Goal: Information Seeking & Learning: Understand process/instructions

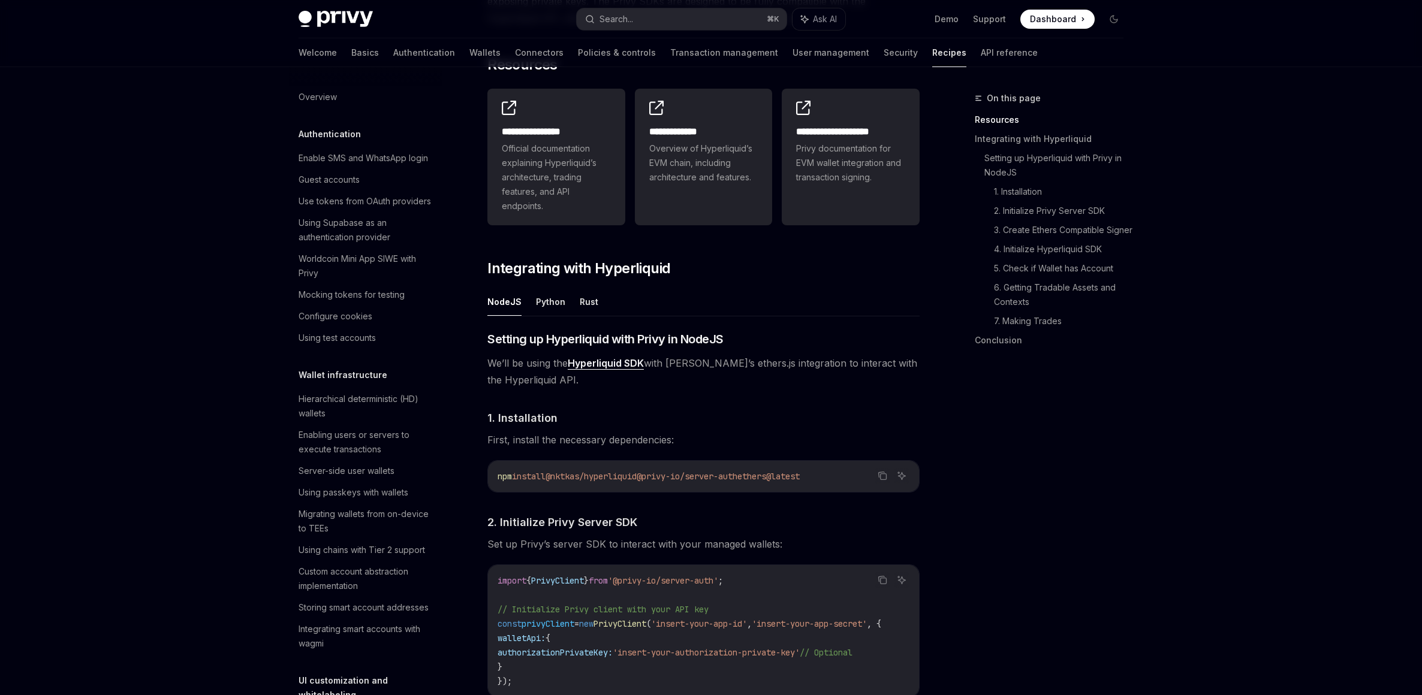
scroll to position [1079, 0]
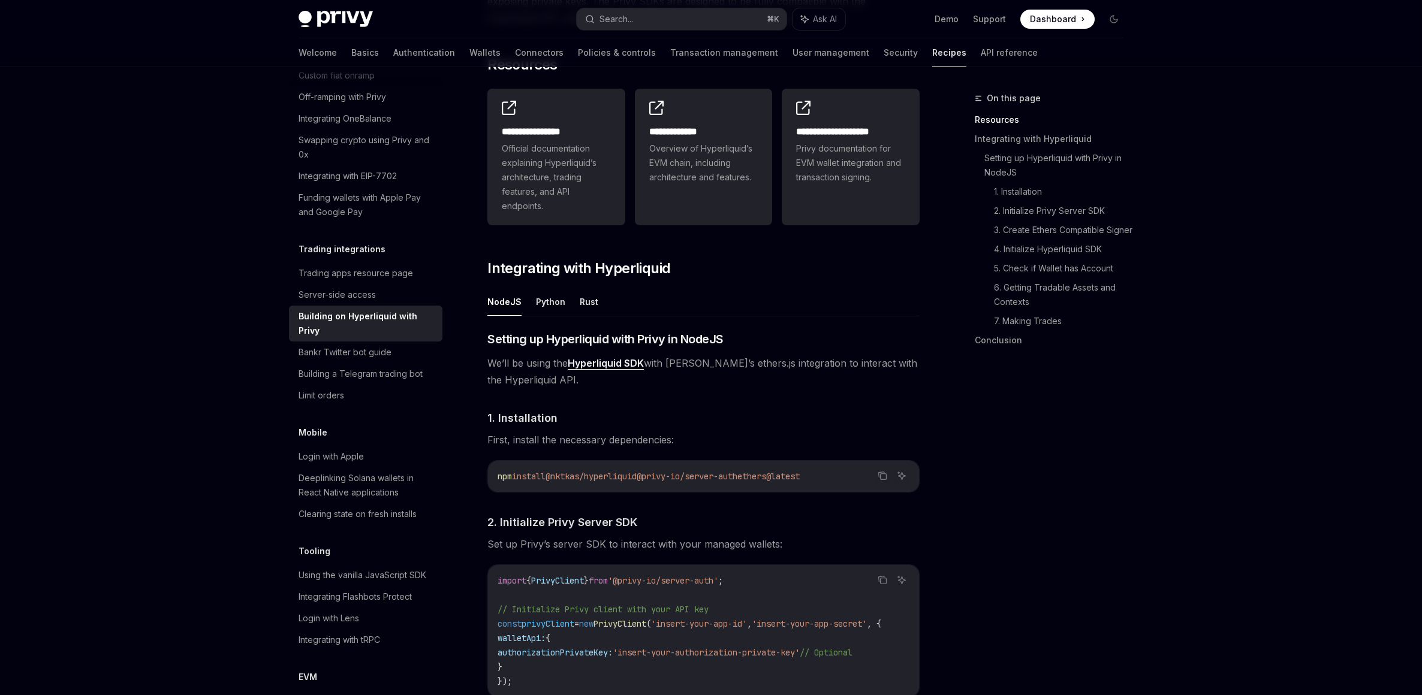
drag, startPoint x: 505, startPoint y: 366, endPoint x: 672, endPoint y: 371, distance: 167.4
click at [570, 368] on span "We’ll be using the Hyperliquid SDK with [PERSON_NAME]’s ethers.js integration t…" at bounding box center [703, 372] width 432 height 34
drag, startPoint x: 695, startPoint y: 360, endPoint x: 825, endPoint y: 365, distance: 130.2
click at [825, 365] on span "We’ll be using the Hyperliquid SDK with [PERSON_NAME]’s ethers.js integration t…" at bounding box center [703, 372] width 432 height 34
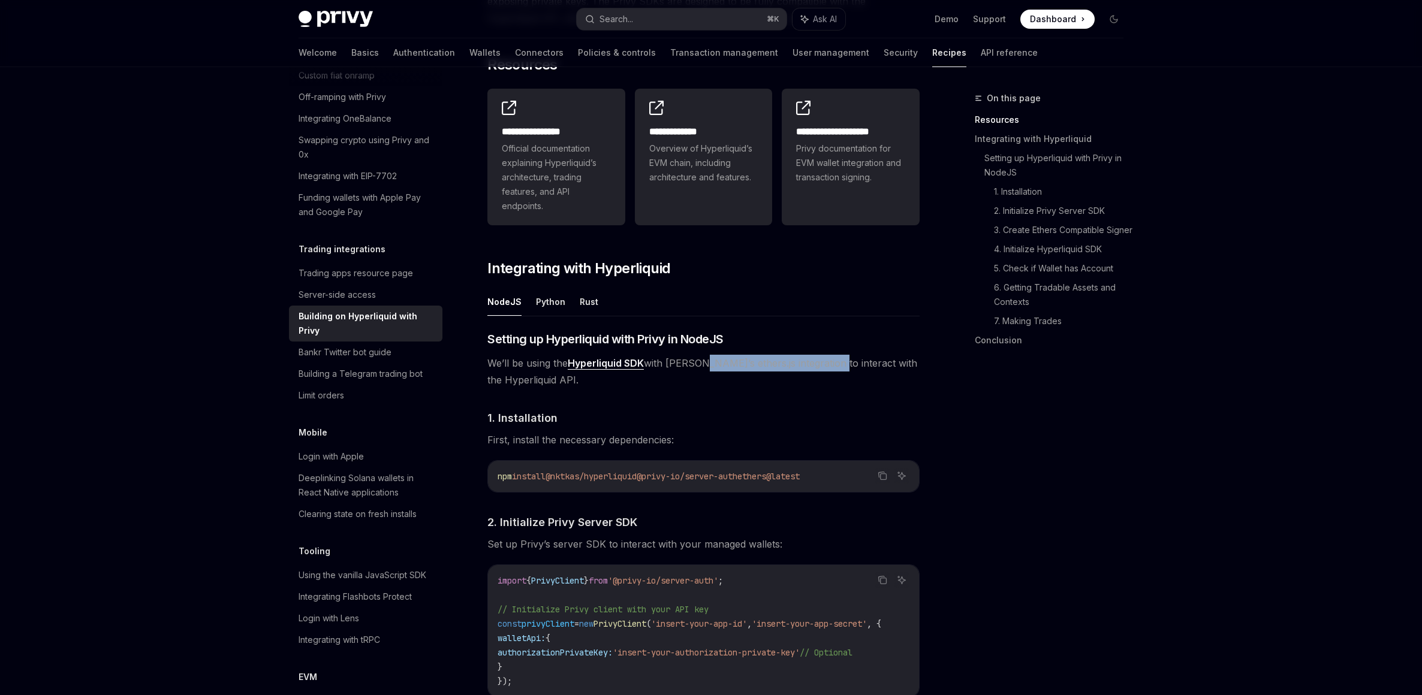
scroll to position [508, 0]
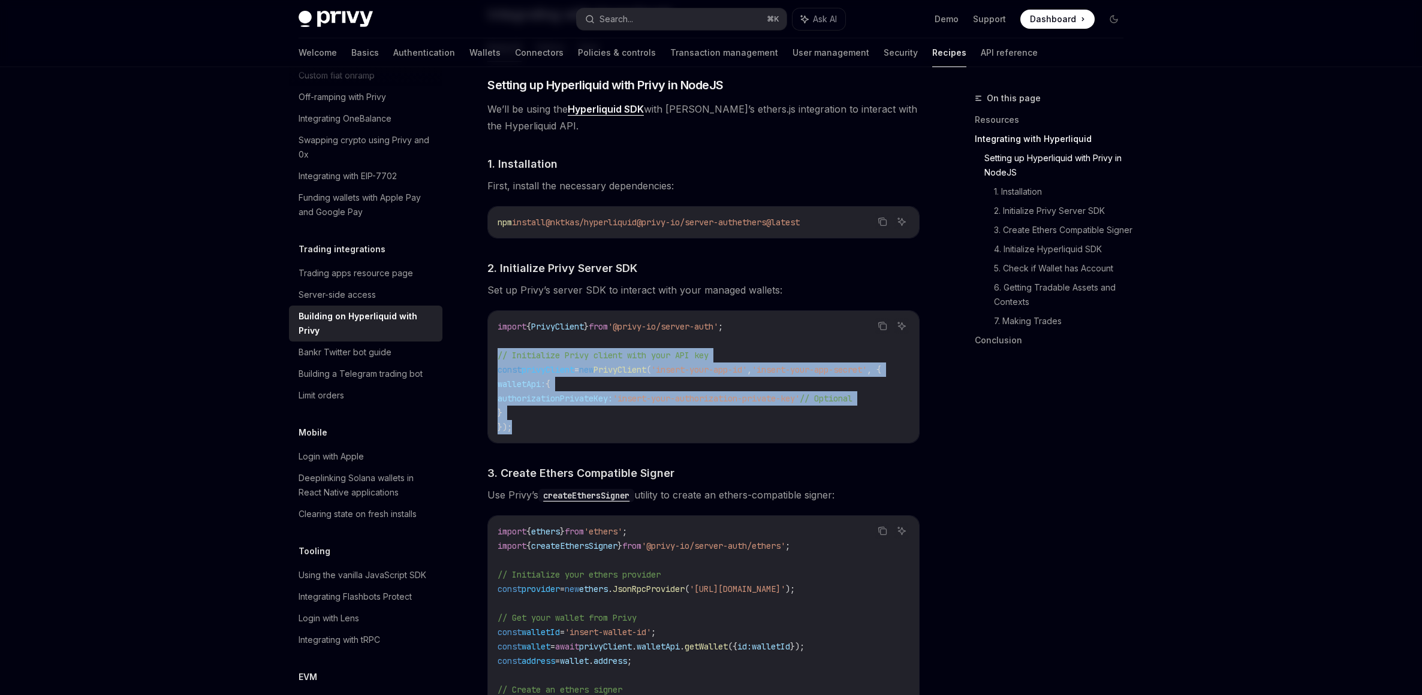
drag, startPoint x: 656, startPoint y: 423, endPoint x: 589, endPoint y: 371, distance: 85.5
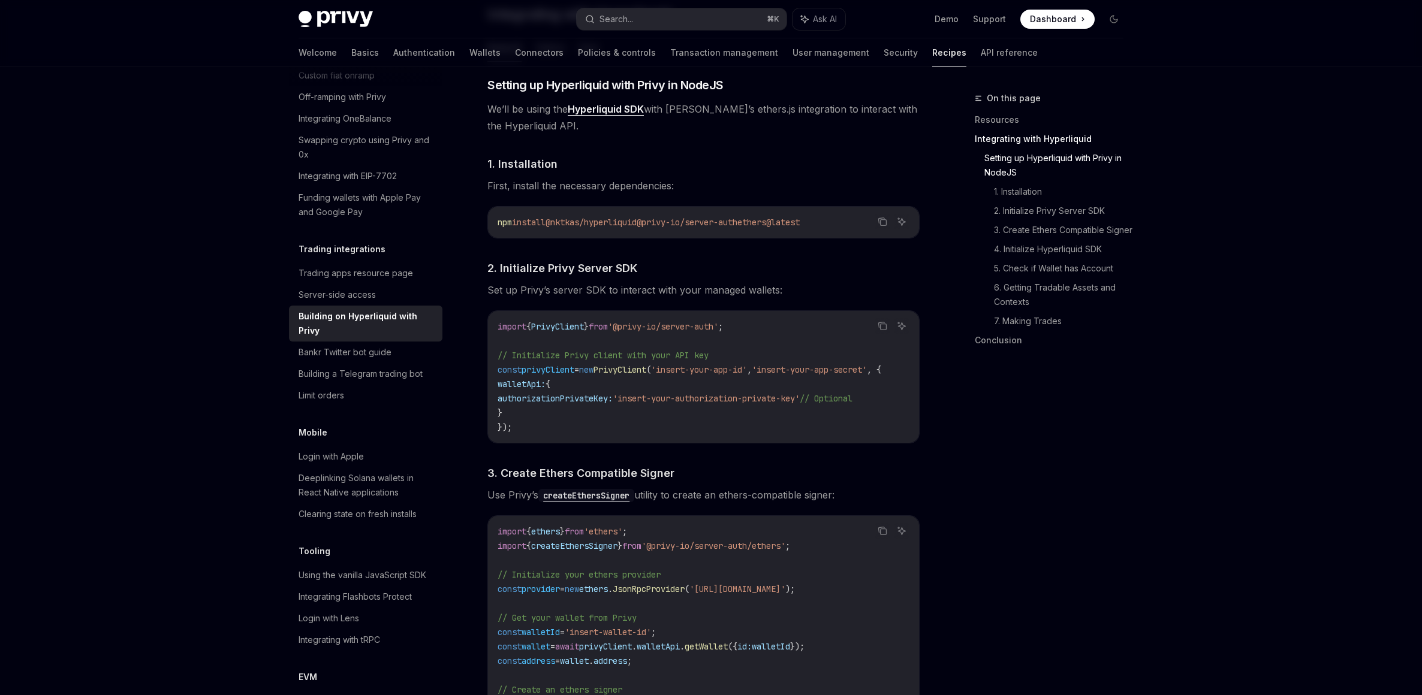
click at [656, 386] on code "import { PrivyClient } from '@privy-io/server-auth' ; // Initialize Privy clien…" at bounding box center [704, 377] width 412 height 115
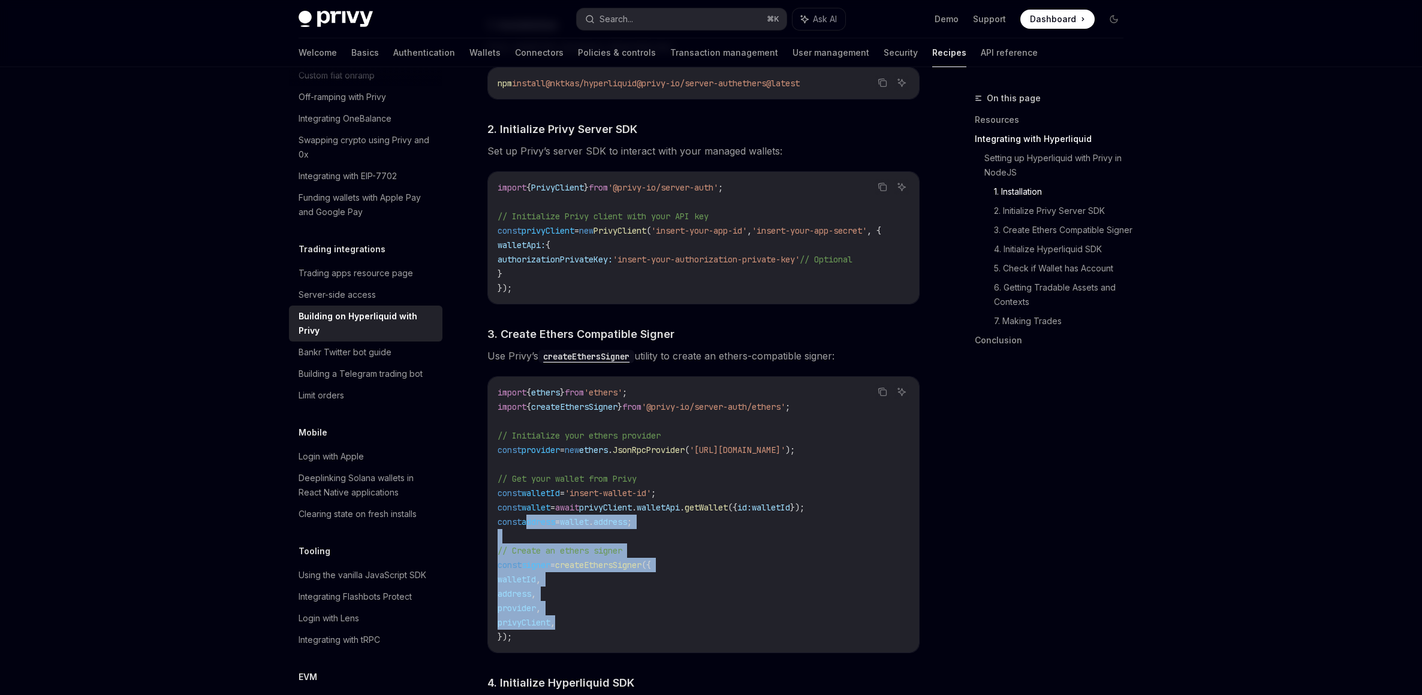
drag, startPoint x: 668, startPoint y: 629, endPoint x: 628, endPoint y: 537, distance: 100.7
click at [527, 526] on code "import { ethers } from 'ethers' ; import { createEthersSigner } from '@privy-io…" at bounding box center [704, 514] width 412 height 259
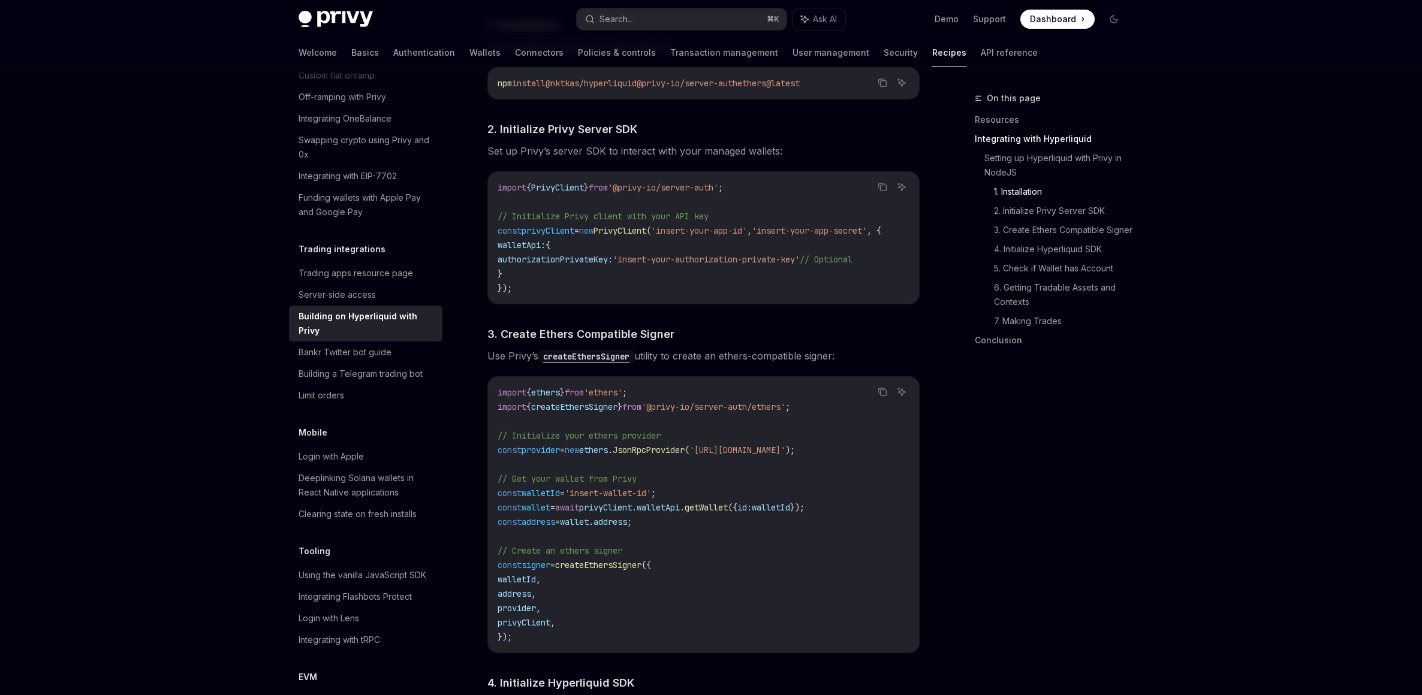
click at [681, 551] on code "import { ethers } from 'ethers' ; import { createEthersSigner } from '@privy-io…" at bounding box center [704, 514] width 412 height 259
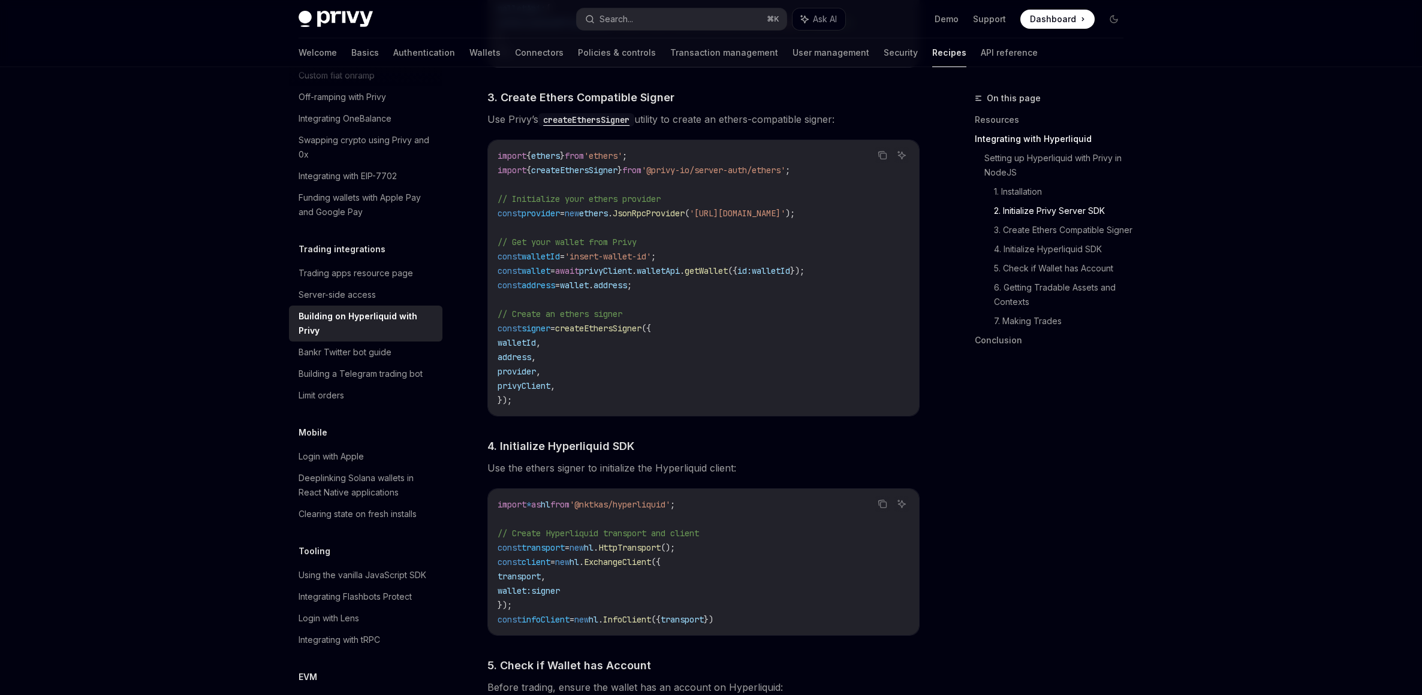
scroll to position [927, 0]
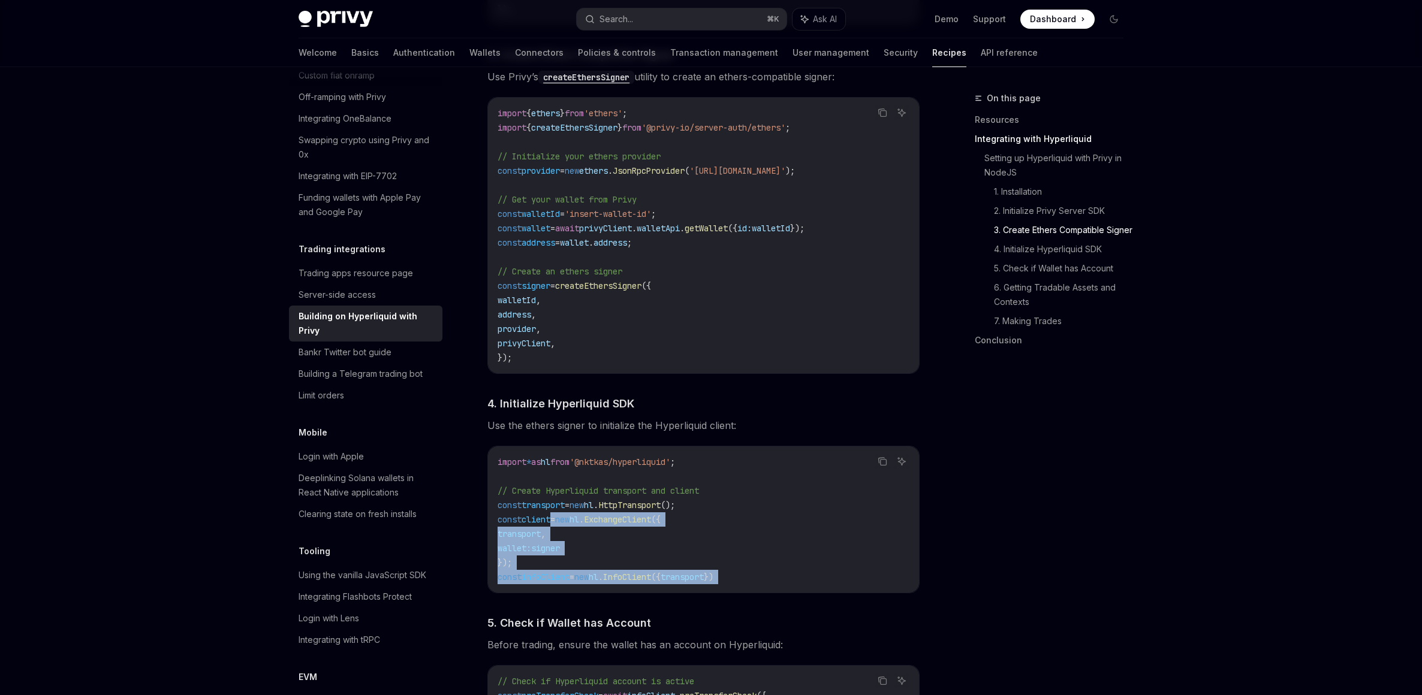
drag, startPoint x: 748, startPoint y: 599, endPoint x: 558, endPoint y: 522, distance: 205.0
click at [558, 522] on div "​ Setting up Hyperliquid with Privy in NodeJS We’ll be using the Hyperliquid SD…" at bounding box center [703, 649] width 432 height 1983
click at [713, 539] on code "import * as hl from '@nktkas/hyperliquid' ; // Create Hyperliquid transport and…" at bounding box center [704, 519] width 412 height 129
drag, startPoint x: 764, startPoint y: 585, endPoint x: 543, endPoint y: 511, distance: 233.0
click at [543, 511] on div "​ Setting up Hyperliquid with Privy in NodeJS We’ll be using the Hyperliquid SD…" at bounding box center [703, 649] width 432 height 1983
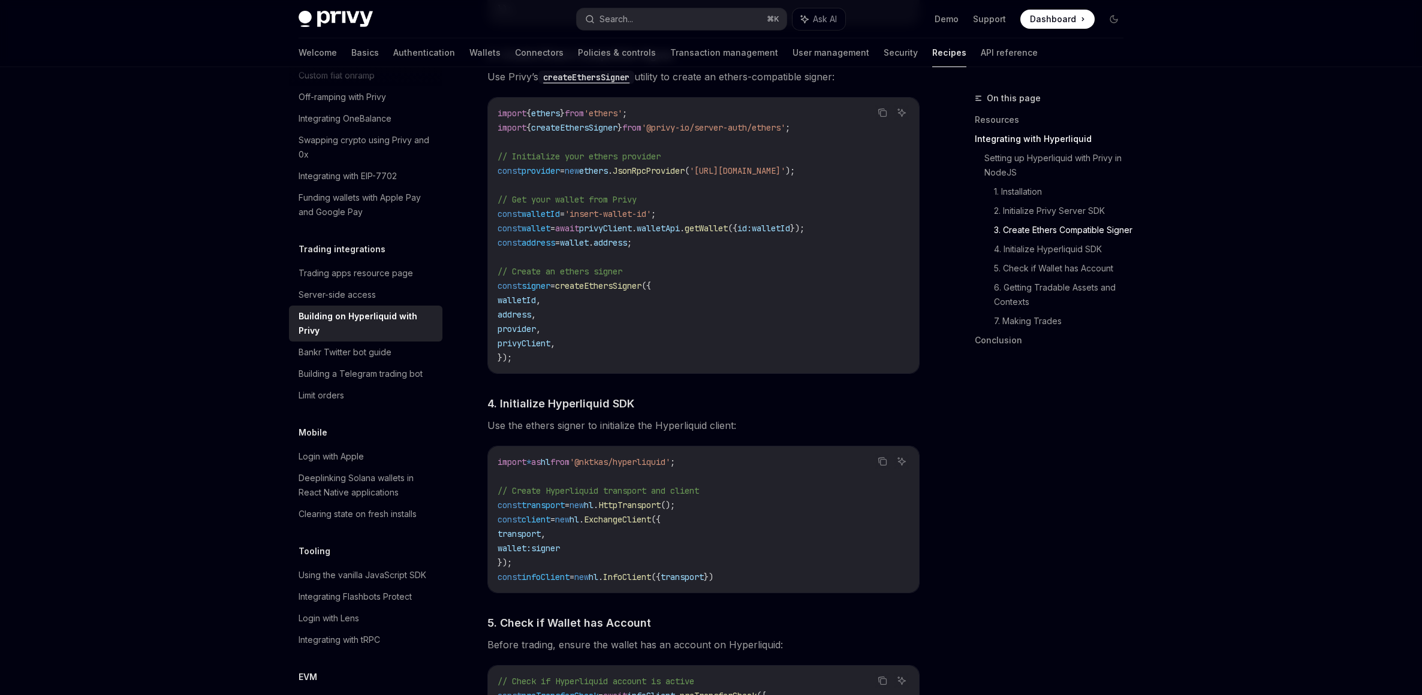
click at [727, 535] on code "import * as hl from '@nktkas/hyperliquid' ; // Create Hyperliquid transport and…" at bounding box center [704, 519] width 412 height 129
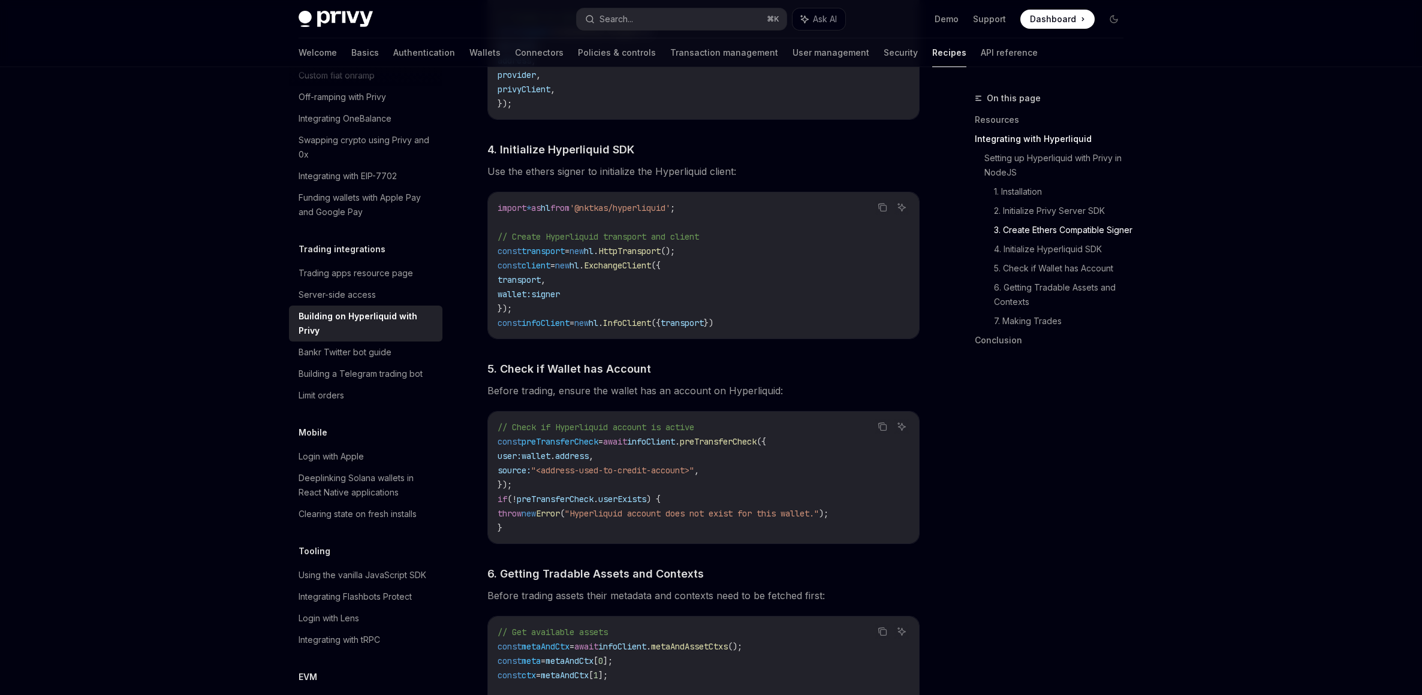
scroll to position [1174, 0]
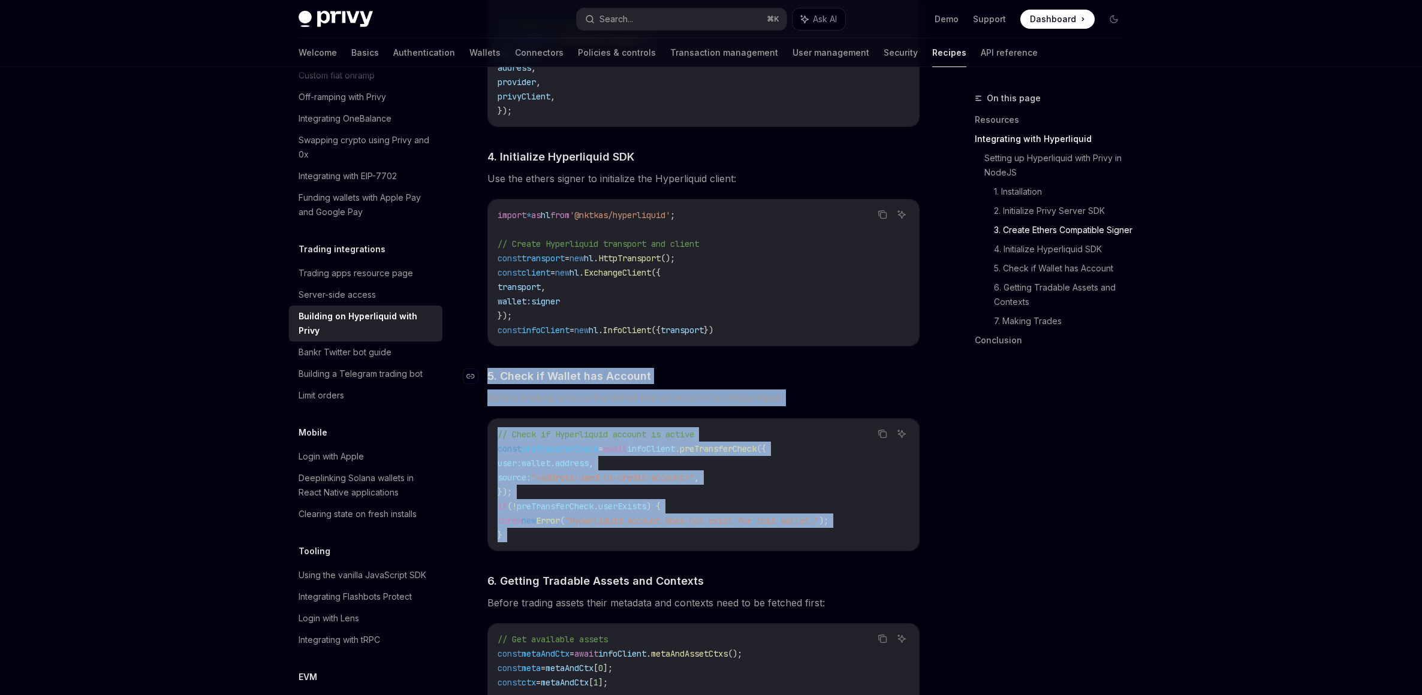
drag, startPoint x: 802, startPoint y: 562, endPoint x: 562, endPoint y: 377, distance: 303.0
click at [524, 356] on div "​ Setting up Hyperliquid with Privy in NodeJS We’ll be using the Hyperliquid SD…" at bounding box center [703, 402] width 432 height 1983
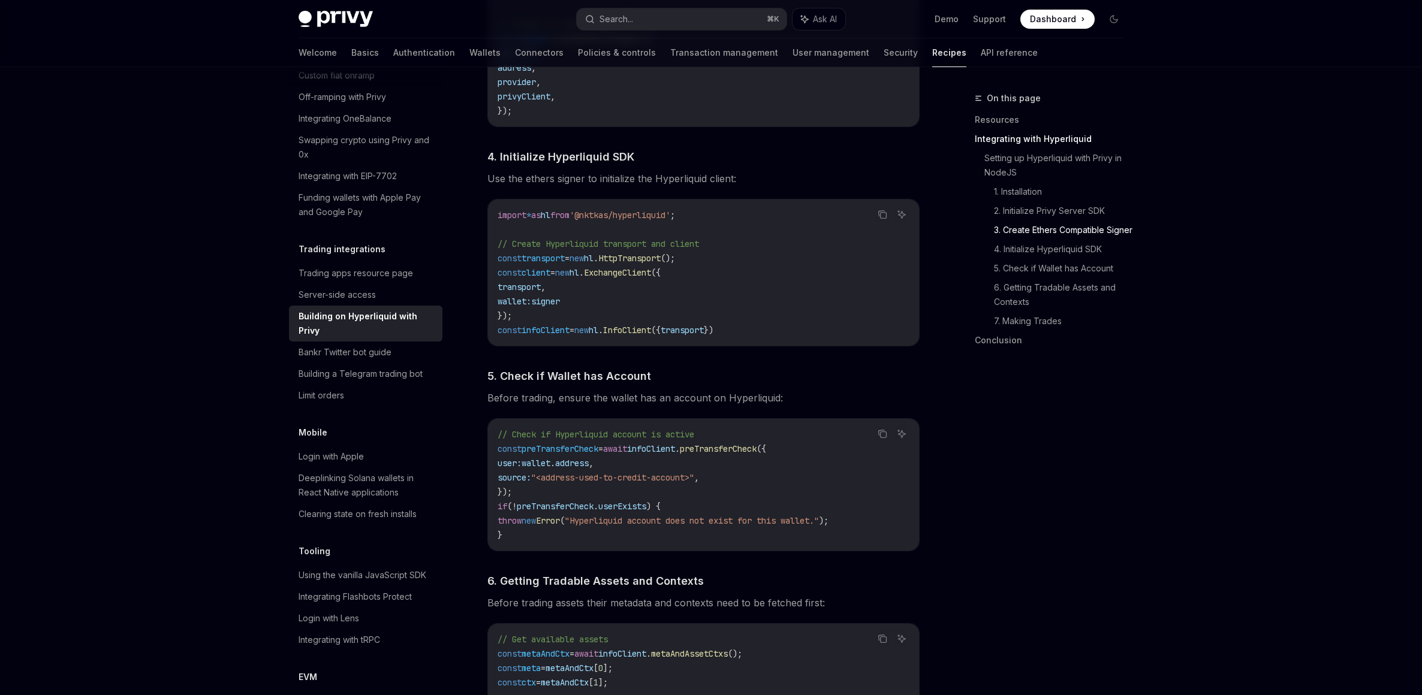
click at [680, 453] on span "." at bounding box center [677, 449] width 5 height 11
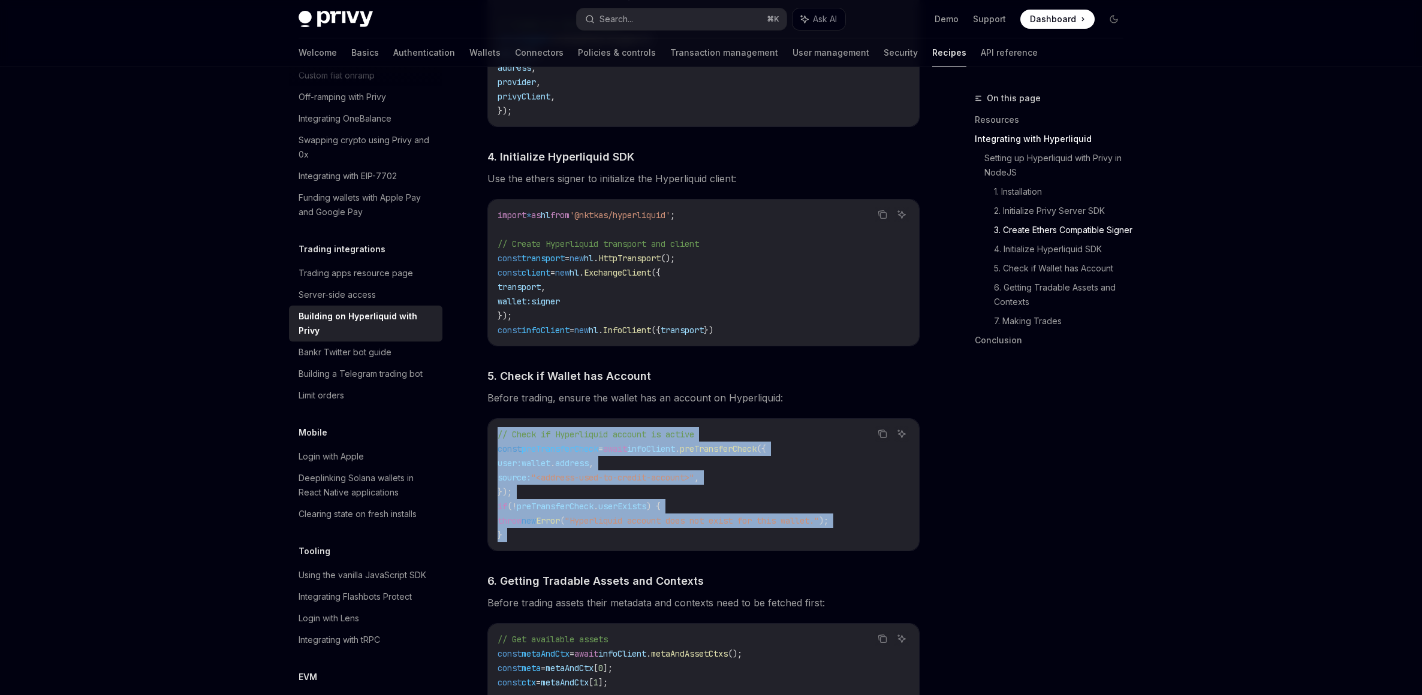
drag, startPoint x: 747, startPoint y: 573, endPoint x: 548, endPoint y: 447, distance: 235.5
click at [496, 429] on div "​ Setting up Hyperliquid with Privy in NodeJS We’ll be using the Hyperliquid SD…" at bounding box center [703, 402] width 432 height 1983
click at [583, 452] on span "preTransferCheck" at bounding box center [560, 449] width 77 height 11
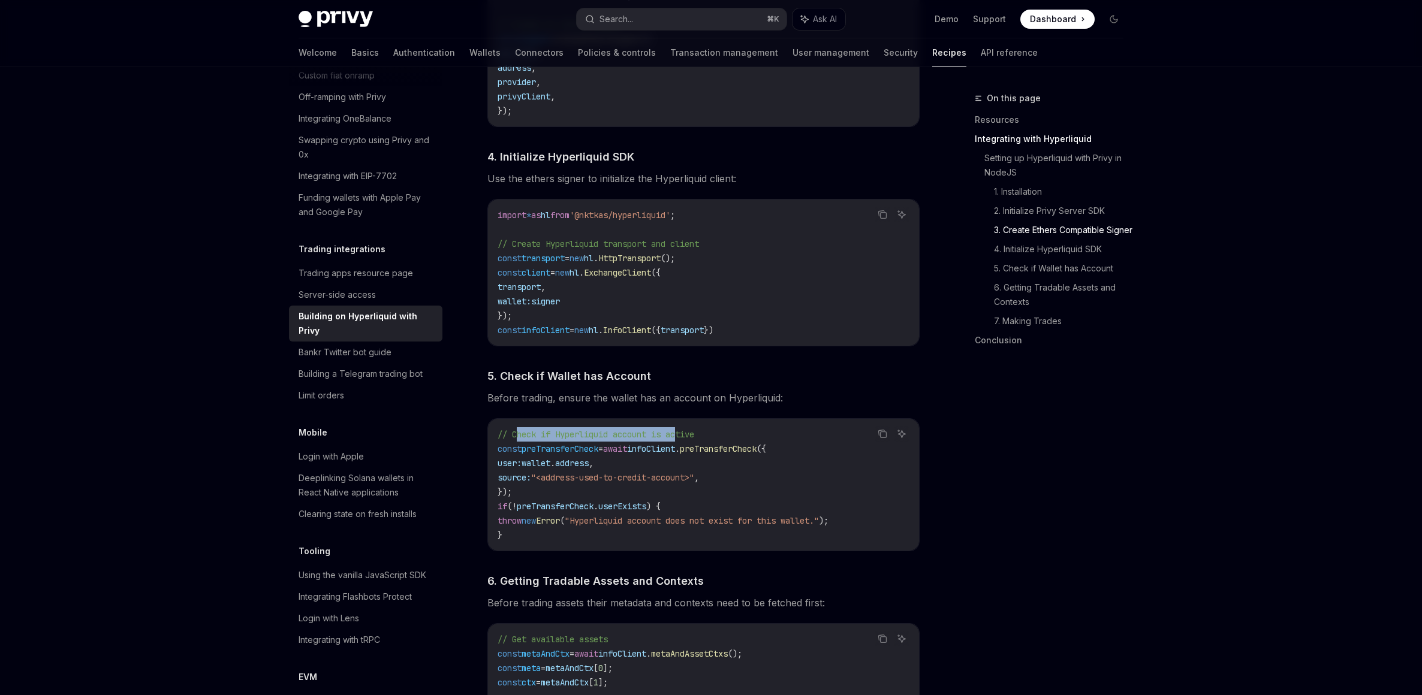
drag, startPoint x: 516, startPoint y: 437, endPoint x: 683, endPoint y: 442, distance: 167.4
click at [683, 440] on span "// Check if Hyperliquid account is active" at bounding box center [596, 434] width 197 height 11
drag, startPoint x: 727, startPoint y: 442, endPoint x: 560, endPoint y: 426, distance: 168.0
click at [560, 426] on div "// Check if Hyperliquid account is active const preTransferCheck = await infoCl…" at bounding box center [703, 485] width 431 height 132
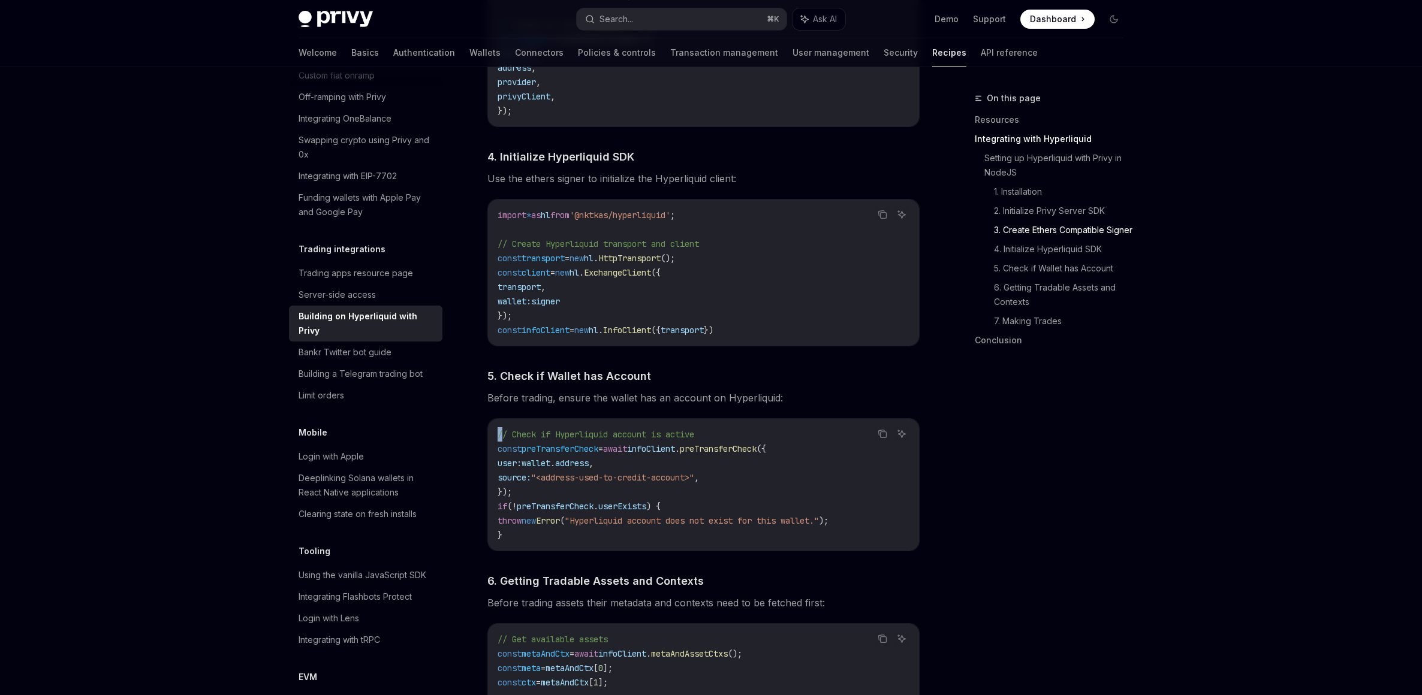
click at [560, 426] on div "// Check if Hyperliquid account is active const preTransferCheck = await infoCl…" at bounding box center [703, 485] width 431 height 132
click at [644, 522] on span ""Hyperliquid account does not exist for this wallet."" at bounding box center [692, 521] width 254 height 11
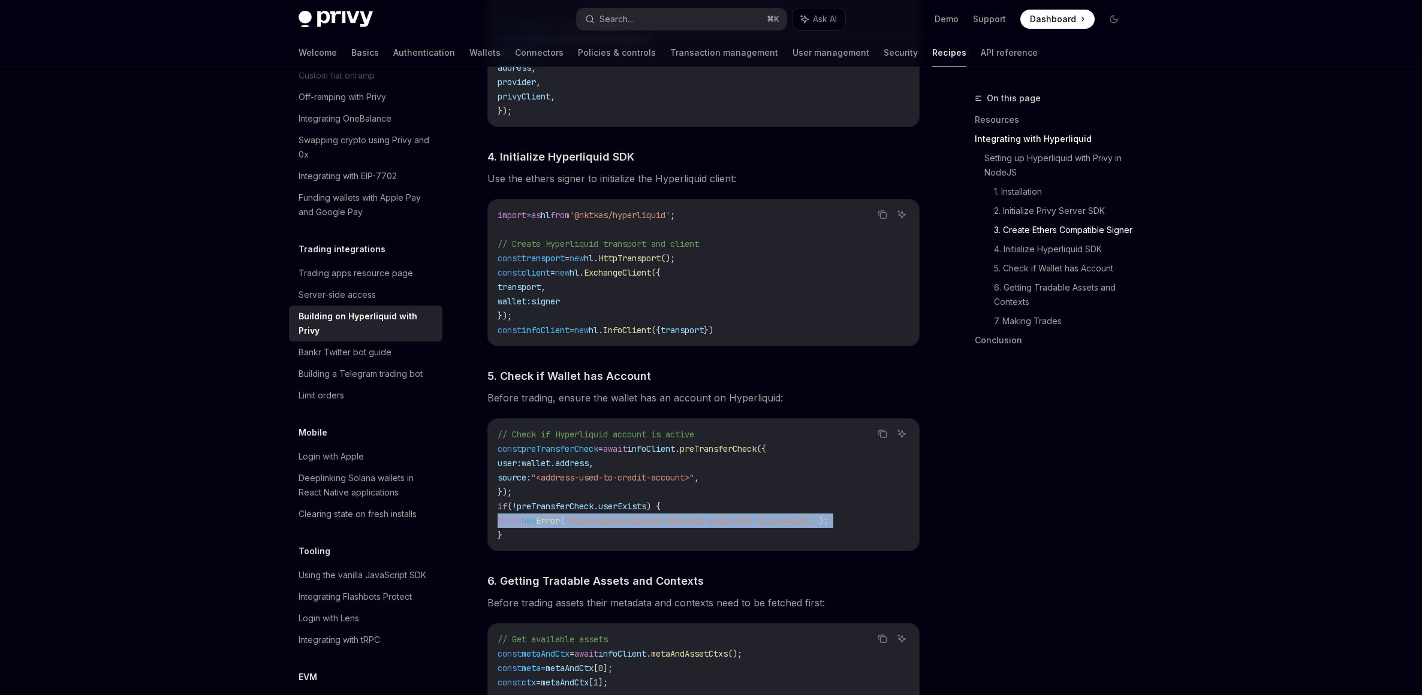
click at [644, 522] on span ""Hyperliquid account does not exist for this wallet."" at bounding box center [692, 521] width 254 height 11
click at [659, 451] on span "infoClient" at bounding box center [651, 449] width 48 height 11
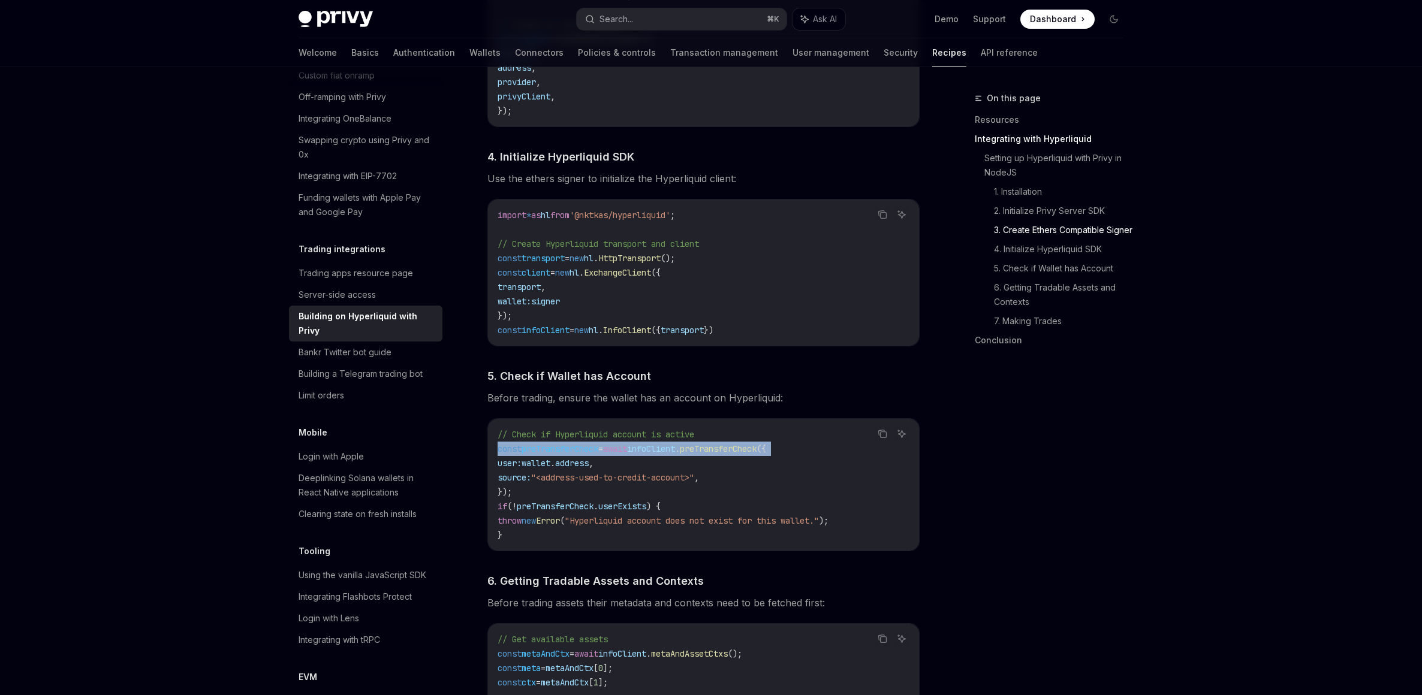
click at [659, 451] on span "infoClient" at bounding box center [651, 449] width 48 height 11
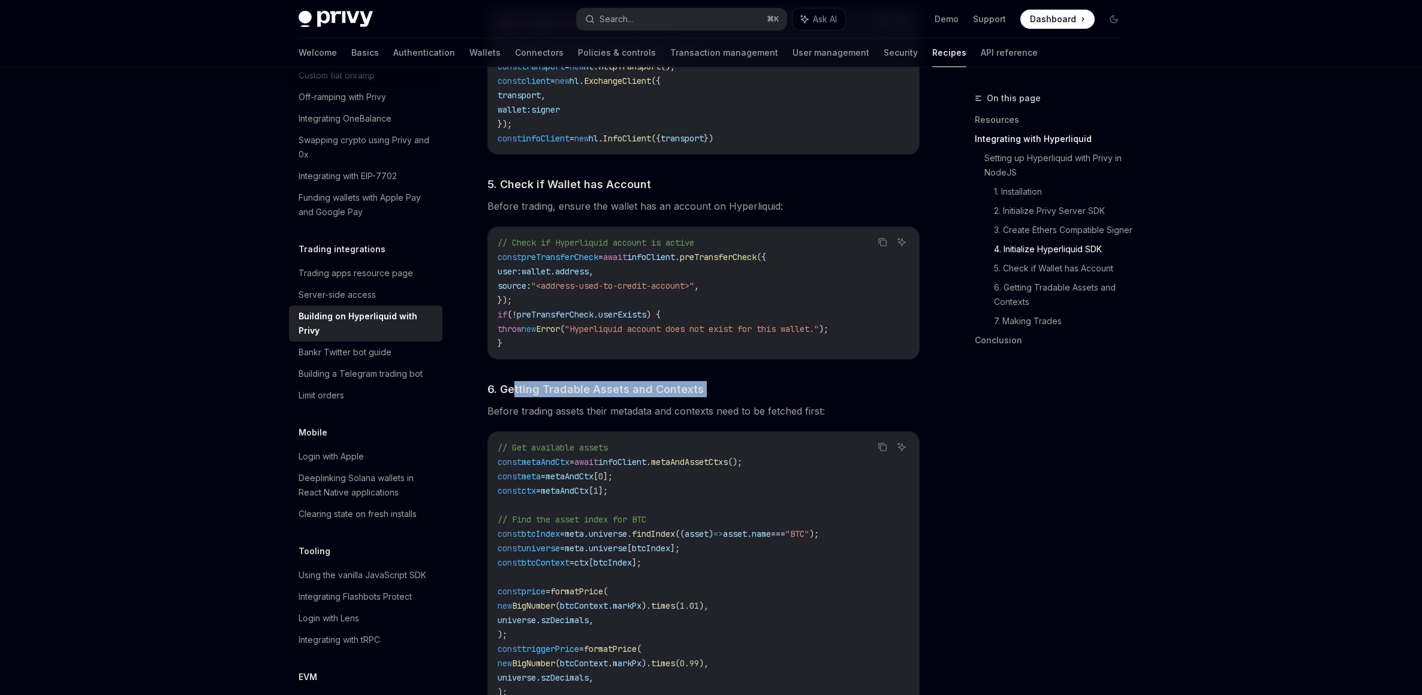
drag, startPoint x: 515, startPoint y: 402, endPoint x: 692, endPoint y: 402, distance: 176.9
click at [692, 402] on div "​ Setting up Hyperliquid with Privy in NodeJS We’ll be using the Hyperliquid SD…" at bounding box center [703, 210] width 432 height 1983
drag, startPoint x: 800, startPoint y: 418, endPoint x: 582, endPoint y: 418, distance: 218.8
click at [578, 413] on span "Before trading assets their metadata and contexts need to be fetched first:" at bounding box center [703, 411] width 432 height 17
drag, startPoint x: 722, startPoint y: 589, endPoint x: 725, endPoint y: 596, distance: 7.8
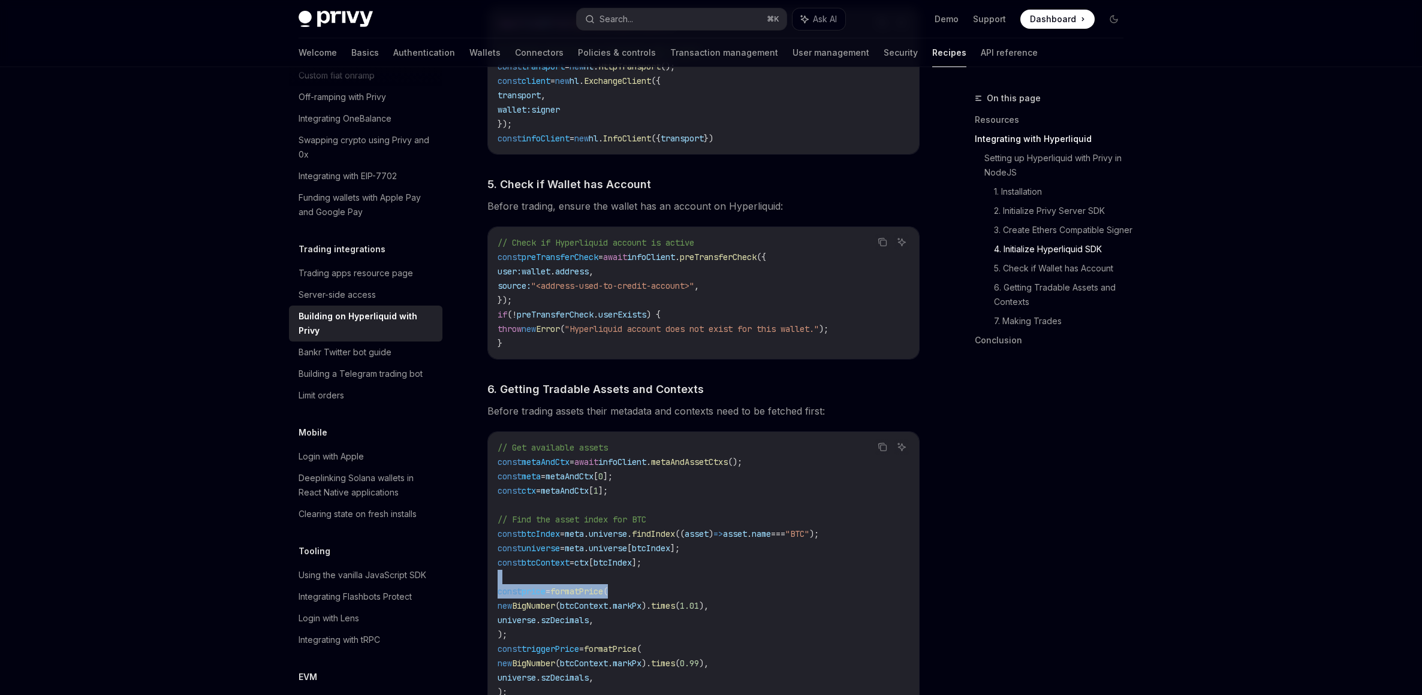
click at [725, 596] on code "// Get available assets const metaAndCtx = await infoClient . metaAndAssetCtxs …" at bounding box center [704, 599] width 412 height 317
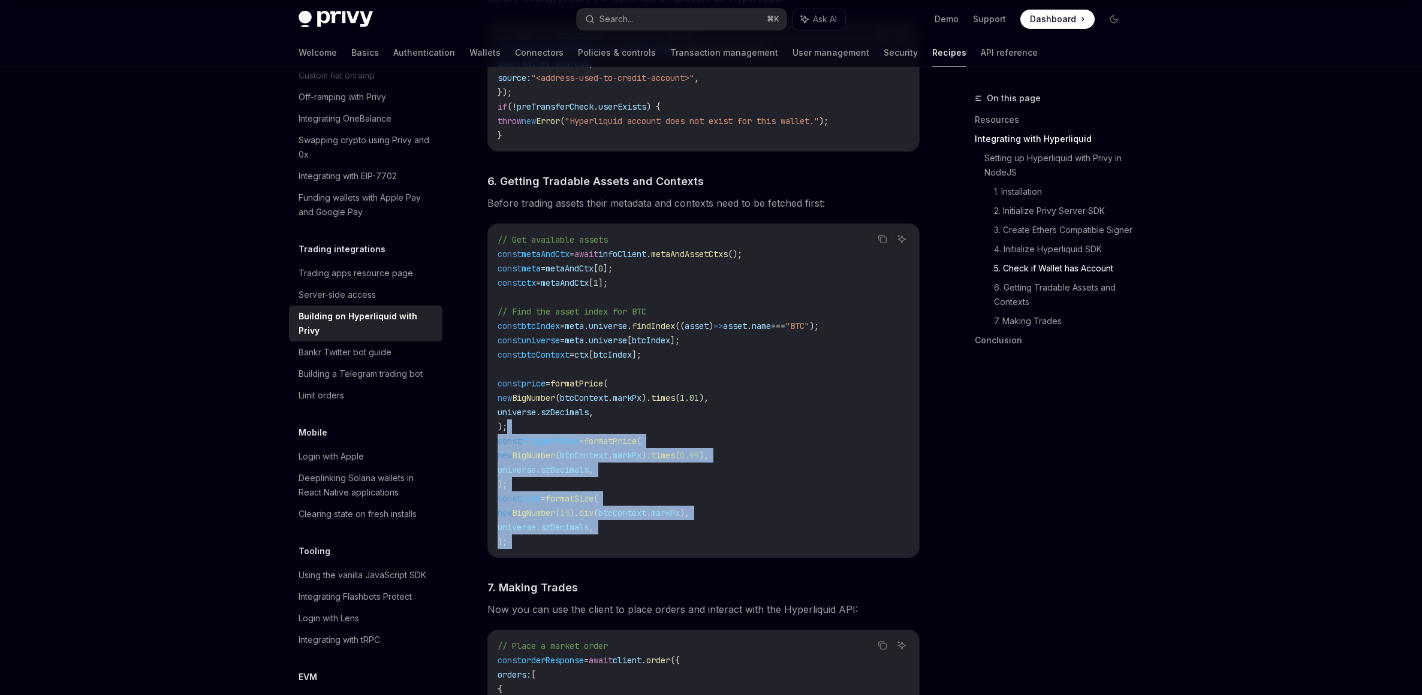
drag, startPoint x: 707, startPoint y: 582, endPoint x: 663, endPoint y: 454, distance: 135.2
click at [618, 430] on div "​ Setting up Hyperliquid with Privy in NodeJS We’ll be using the Hyperliquid SD…" at bounding box center [703, 2] width 432 height 1983
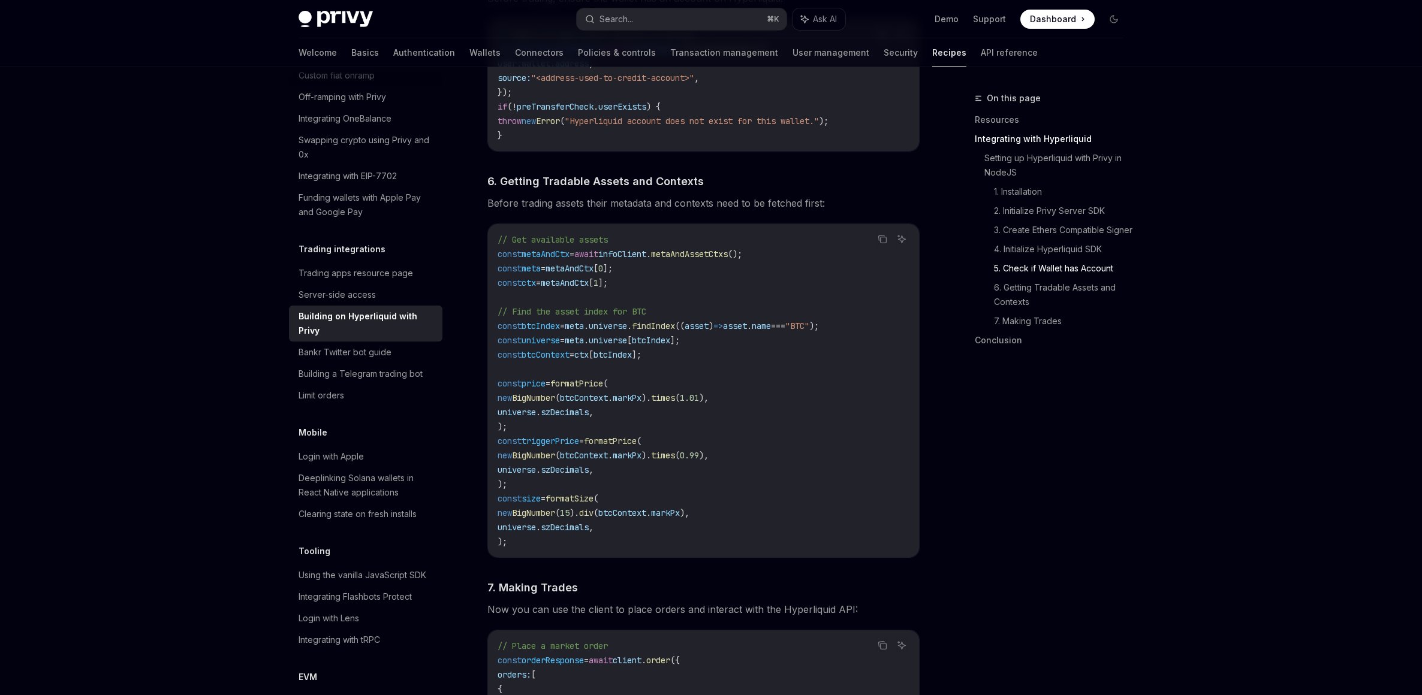
click at [824, 558] on div "// Get available assets const metaAndCtx = await infoClient . metaAndAssetCtxs …" at bounding box center [703, 390] width 431 height 333
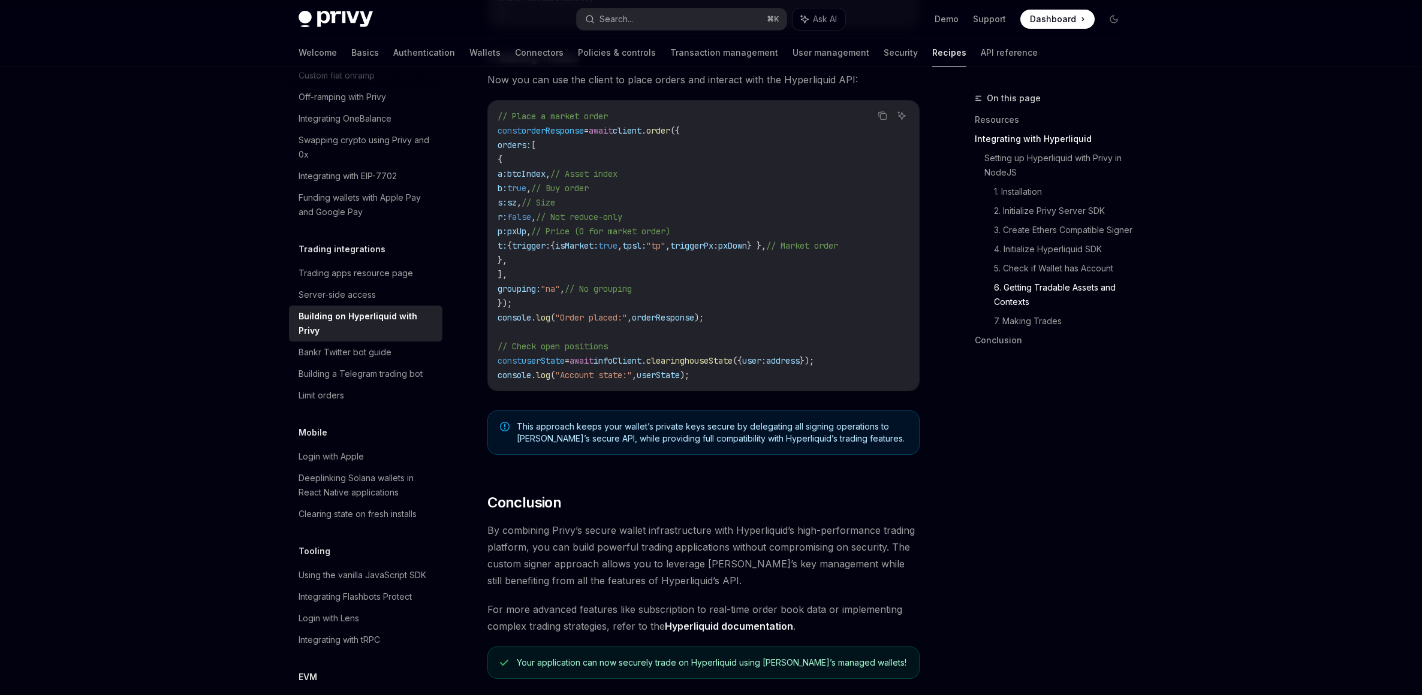
scroll to position [2165, 0]
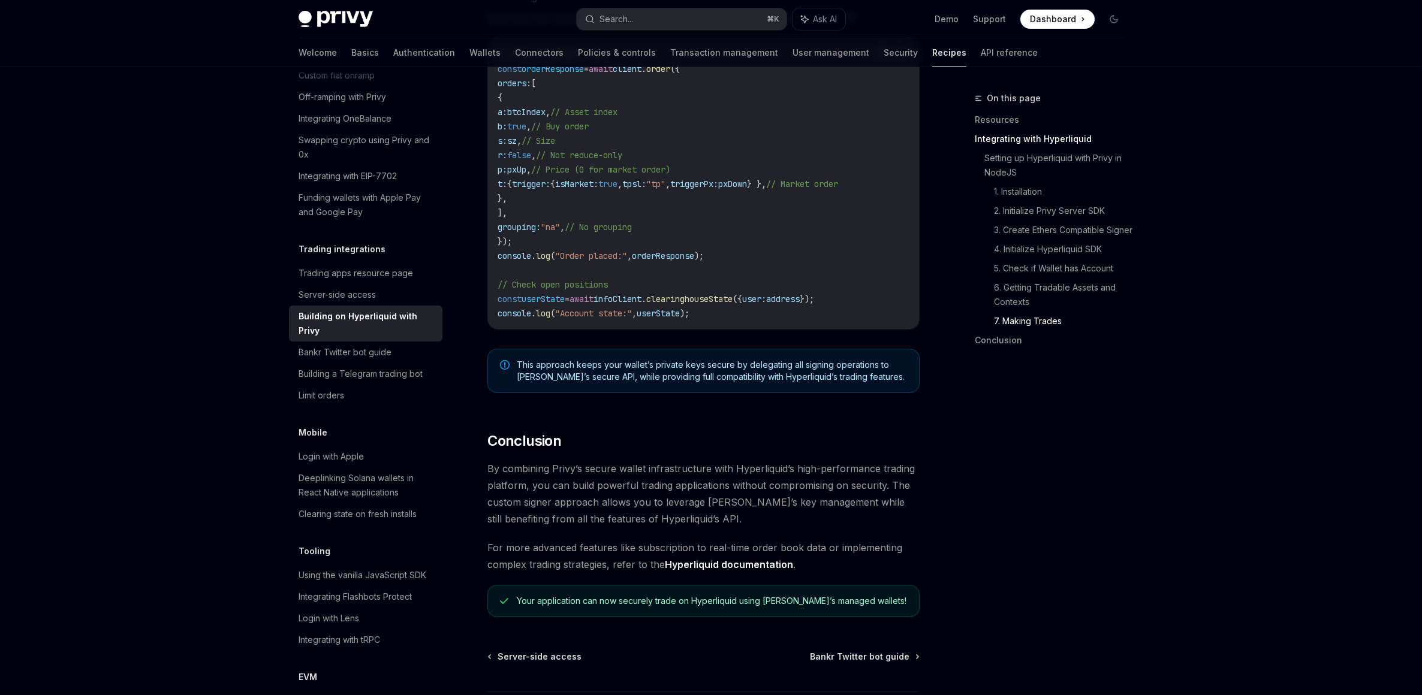
click at [997, 469] on div "On this page Resources Integrating with Hyperliquid Setting up Hyperliquid with…" at bounding box center [1042, 393] width 182 height 604
click at [692, 451] on h2 "​ Conclusion" at bounding box center [703, 441] width 432 height 19
click at [686, 487] on span "By combining Privy’s secure wallet infrastructure with Hyperliquid’s high-perfo…" at bounding box center [703, 493] width 432 height 67
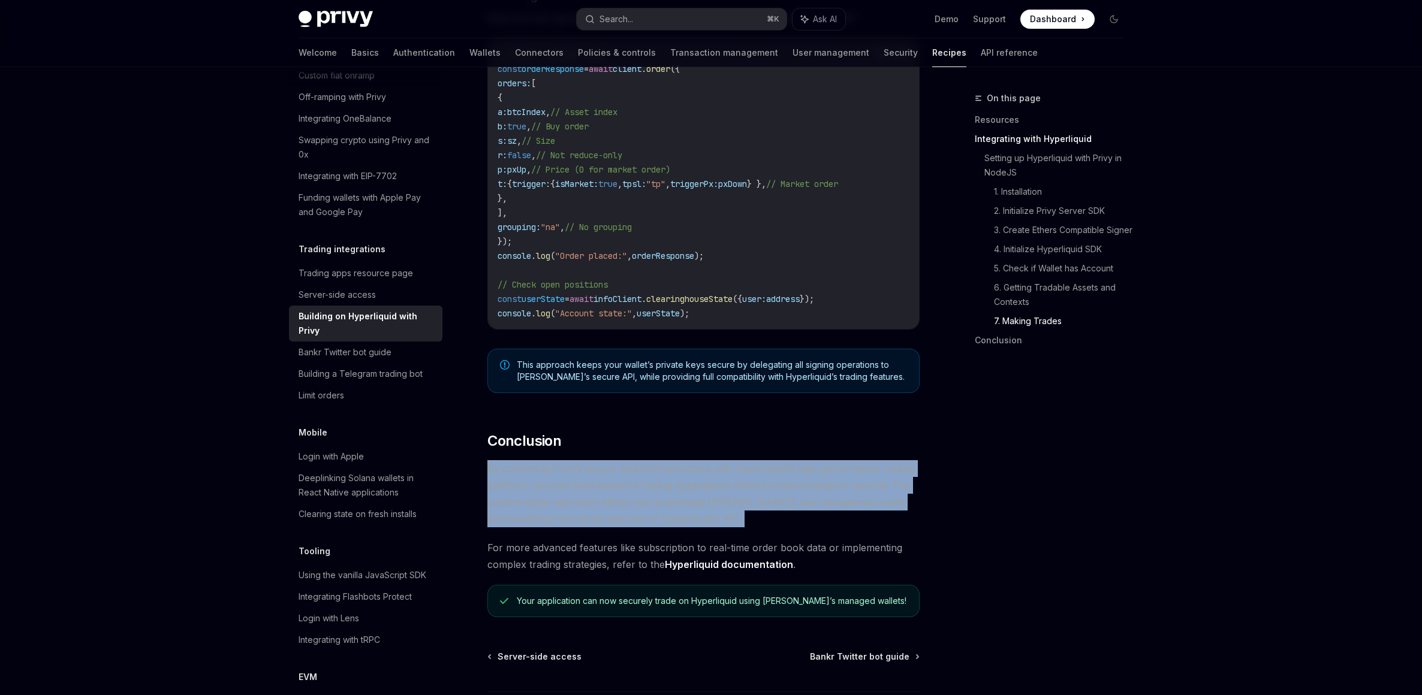
click at [686, 487] on span "By combining Privy’s secure wallet infrastructure with Hyperliquid’s high-perfo…" at bounding box center [703, 493] width 432 height 67
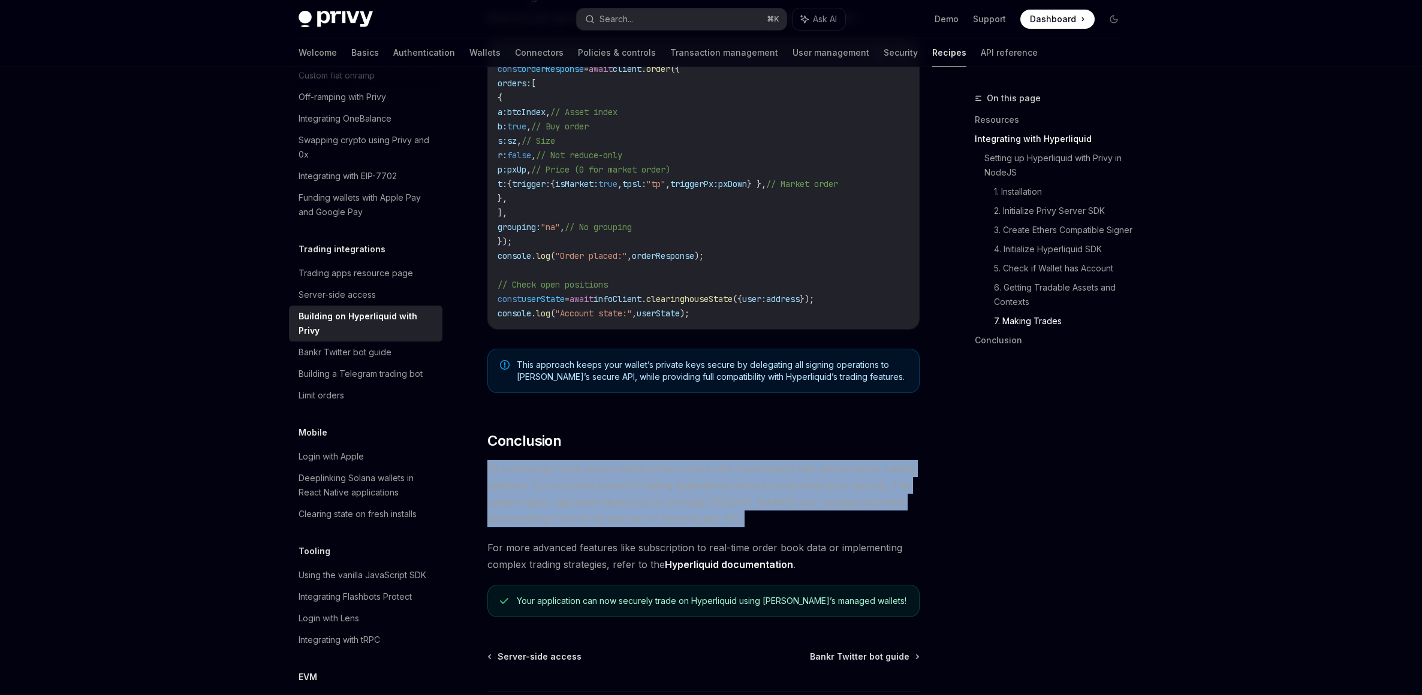
drag, startPoint x: 686, startPoint y: 487, endPoint x: 753, endPoint y: 495, distance: 66.9
click at [686, 487] on span "By combining Privy’s secure wallet infrastructure with Hyperliquid’s high-perfo…" at bounding box center [703, 493] width 432 height 67
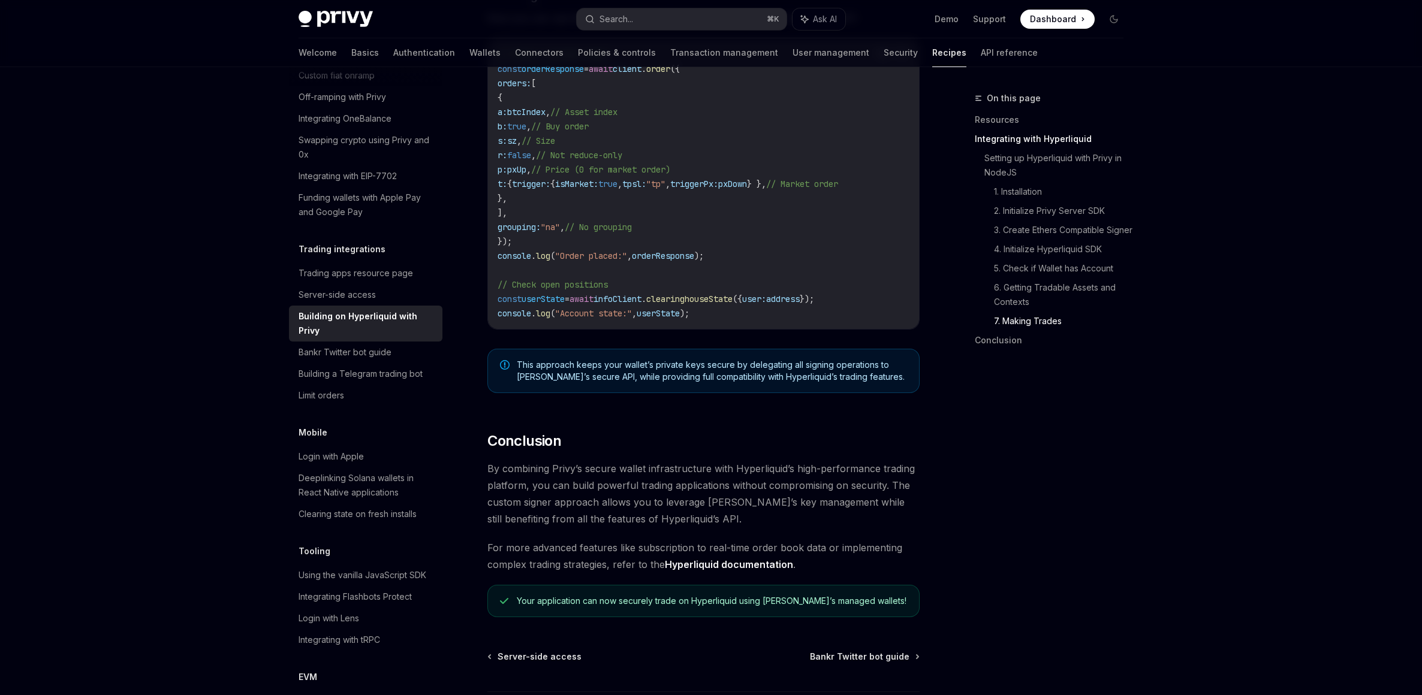
click at [1061, 555] on div "On this page Resources Integrating with Hyperliquid Setting up Hyperliquid with…" at bounding box center [1042, 393] width 182 height 604
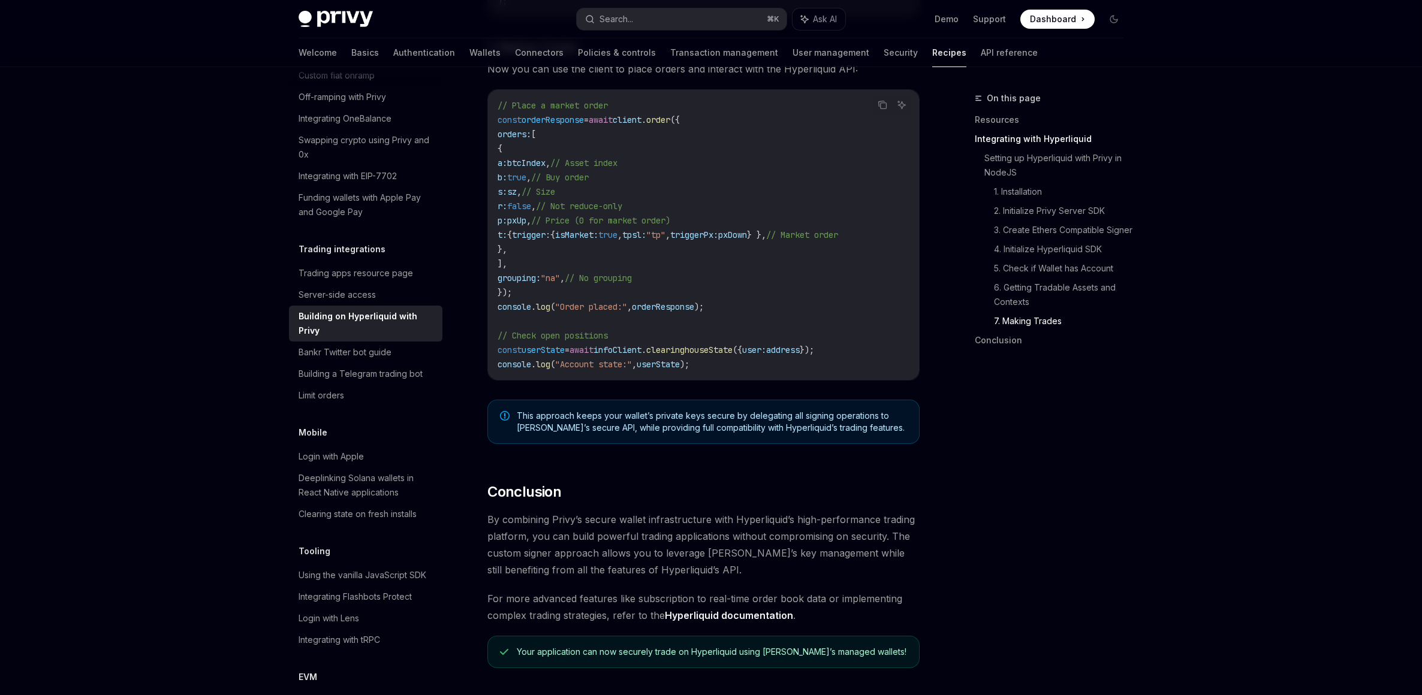
scroll to position [2176, 0]
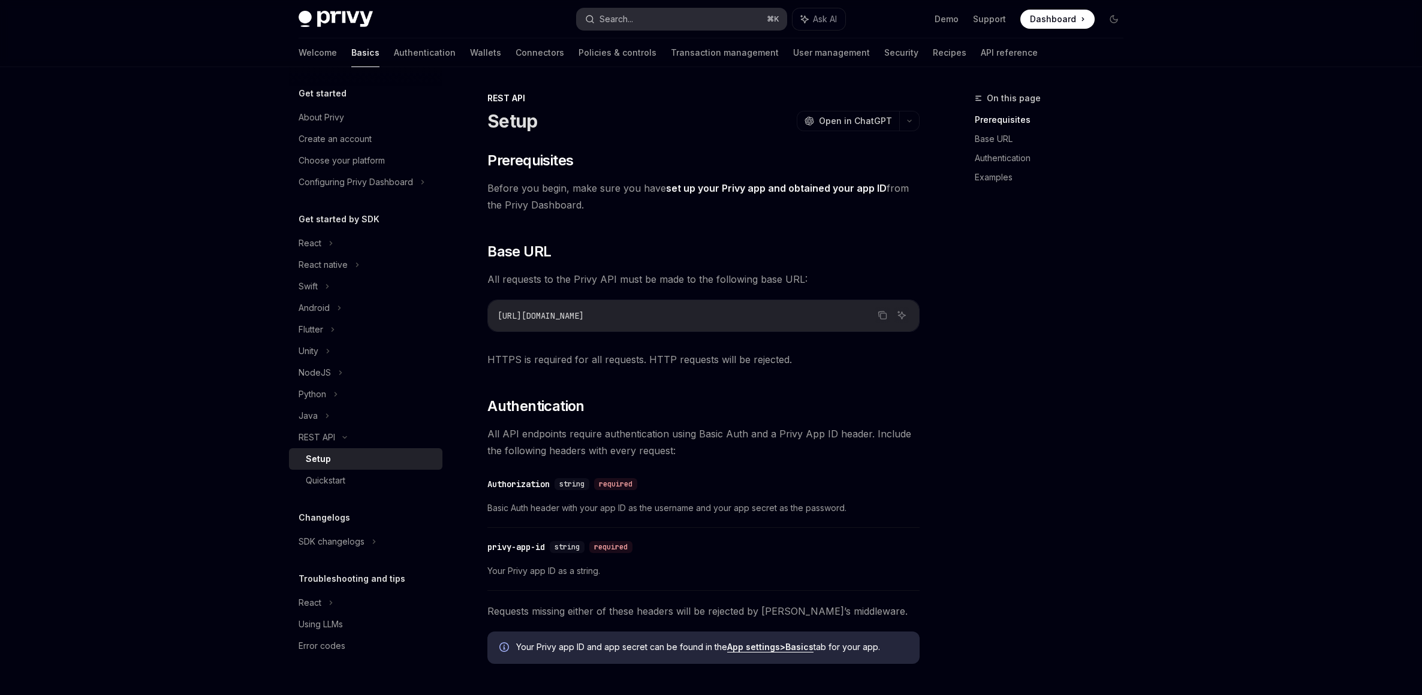
click at [675, 19] on button "Search... ⌘ K" at bounding box center [682, 19] width 210 height 22
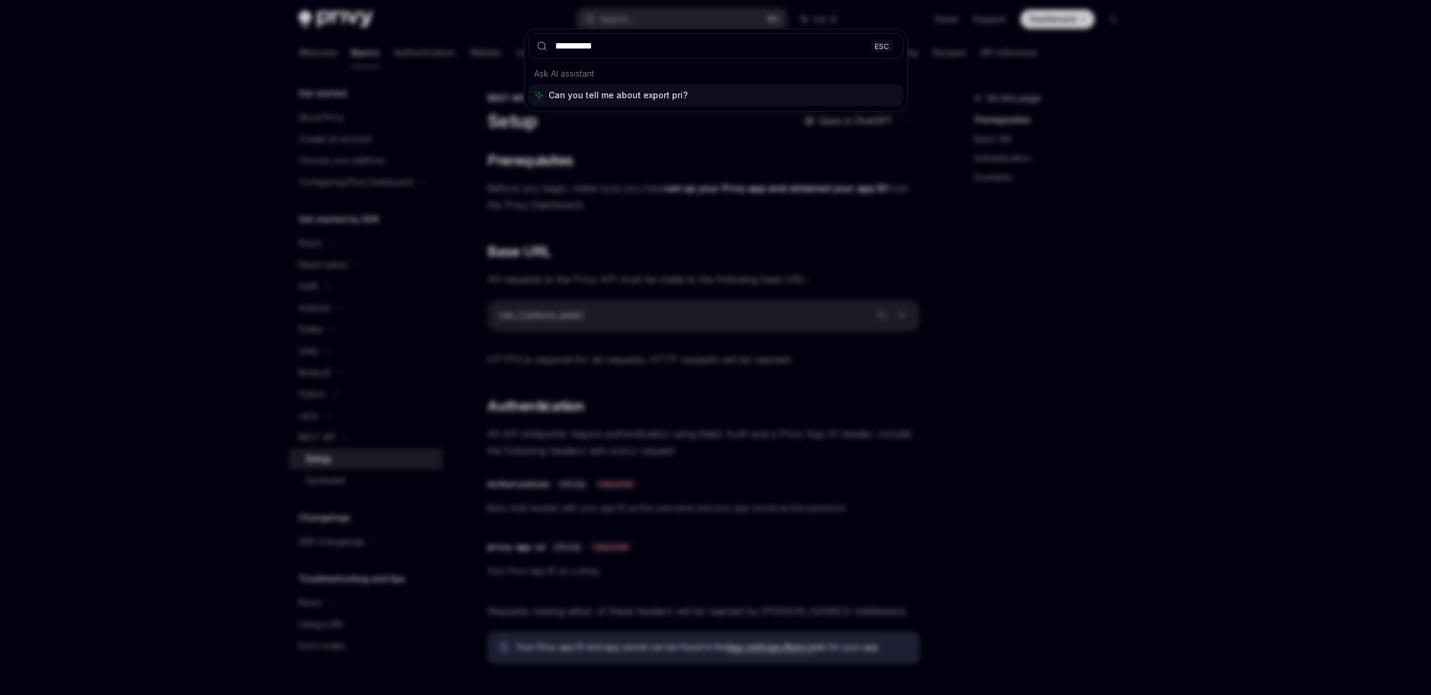
type input "**********"
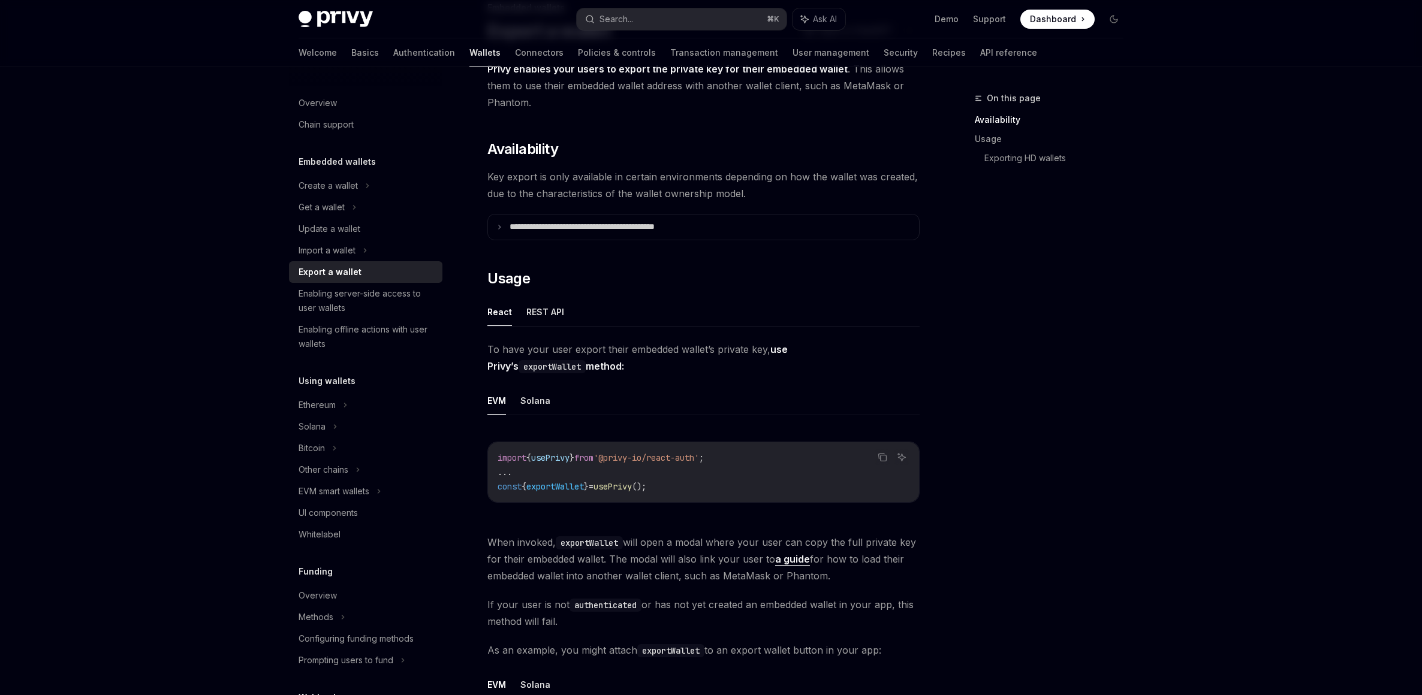
scroll to position [98, 0]
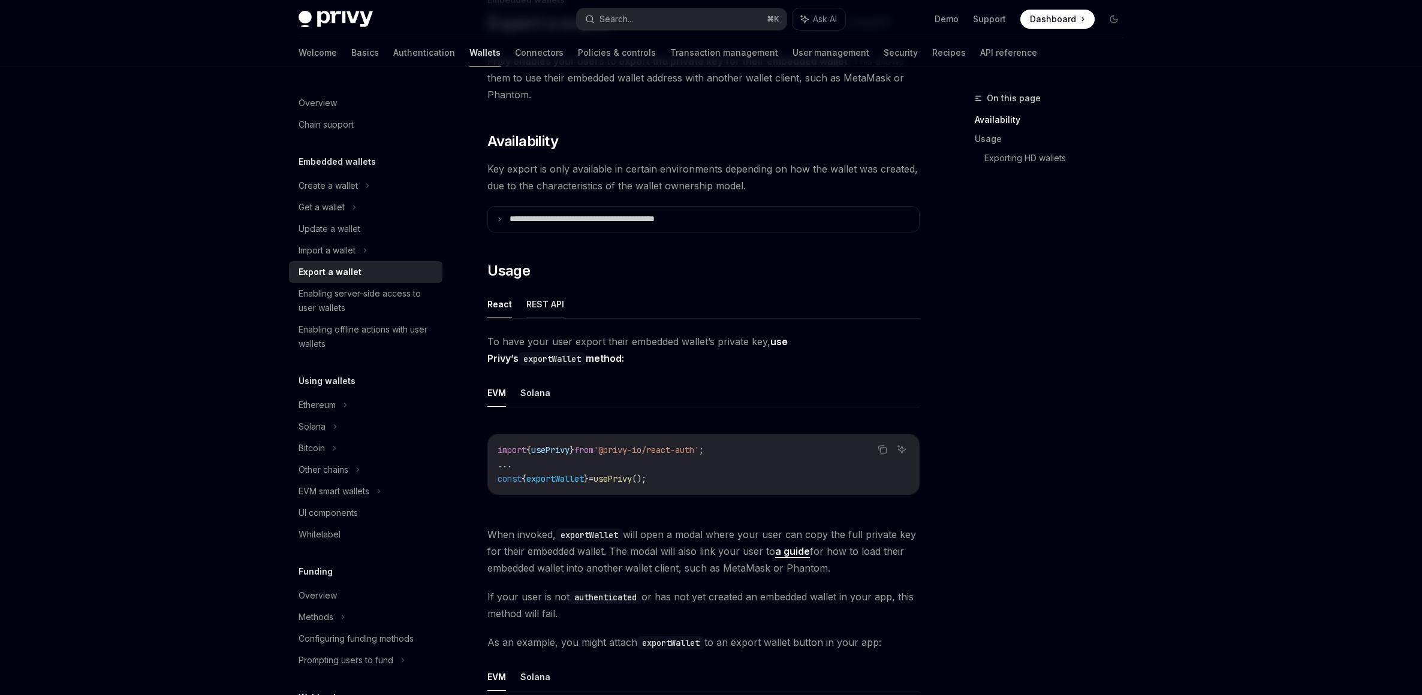
click at [536, 304] on button "REST API" at bounding box center [545, 304] width 38 height 28
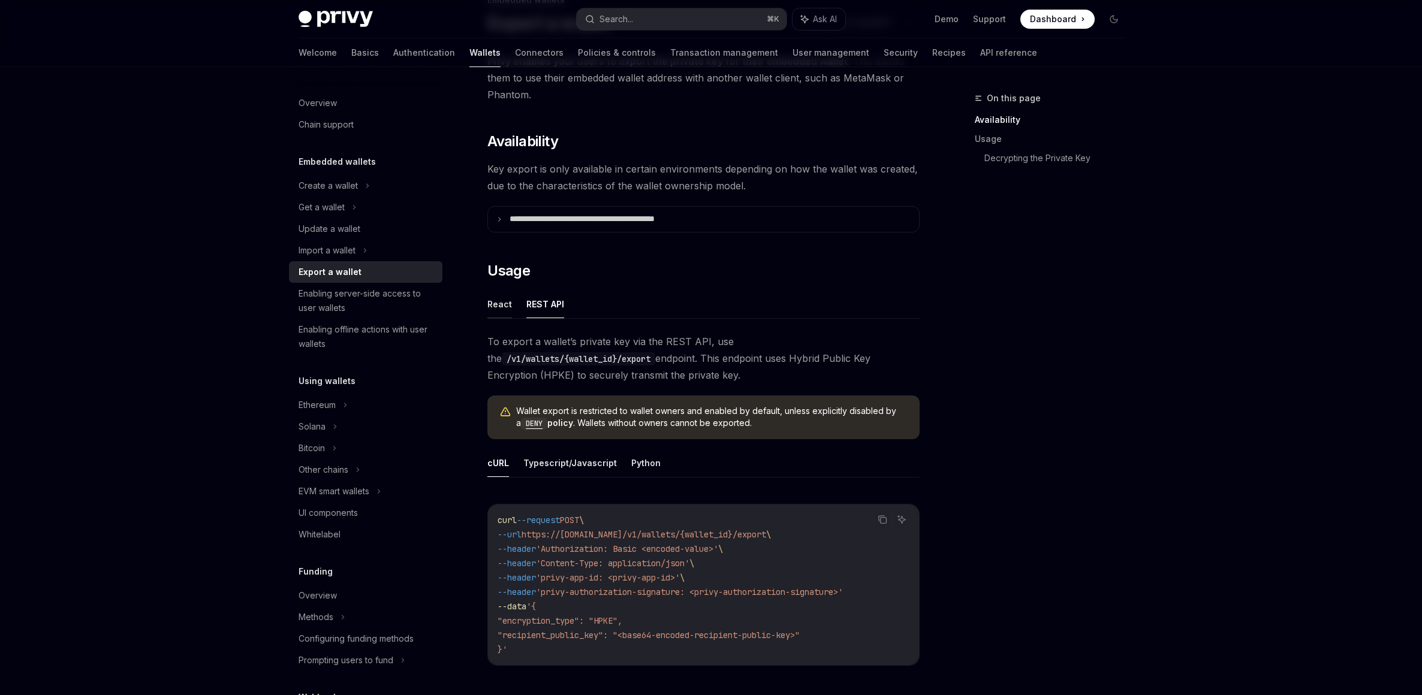
click at [505, 307] on button "React" at bounding box center [499, 304] width 25 height 28
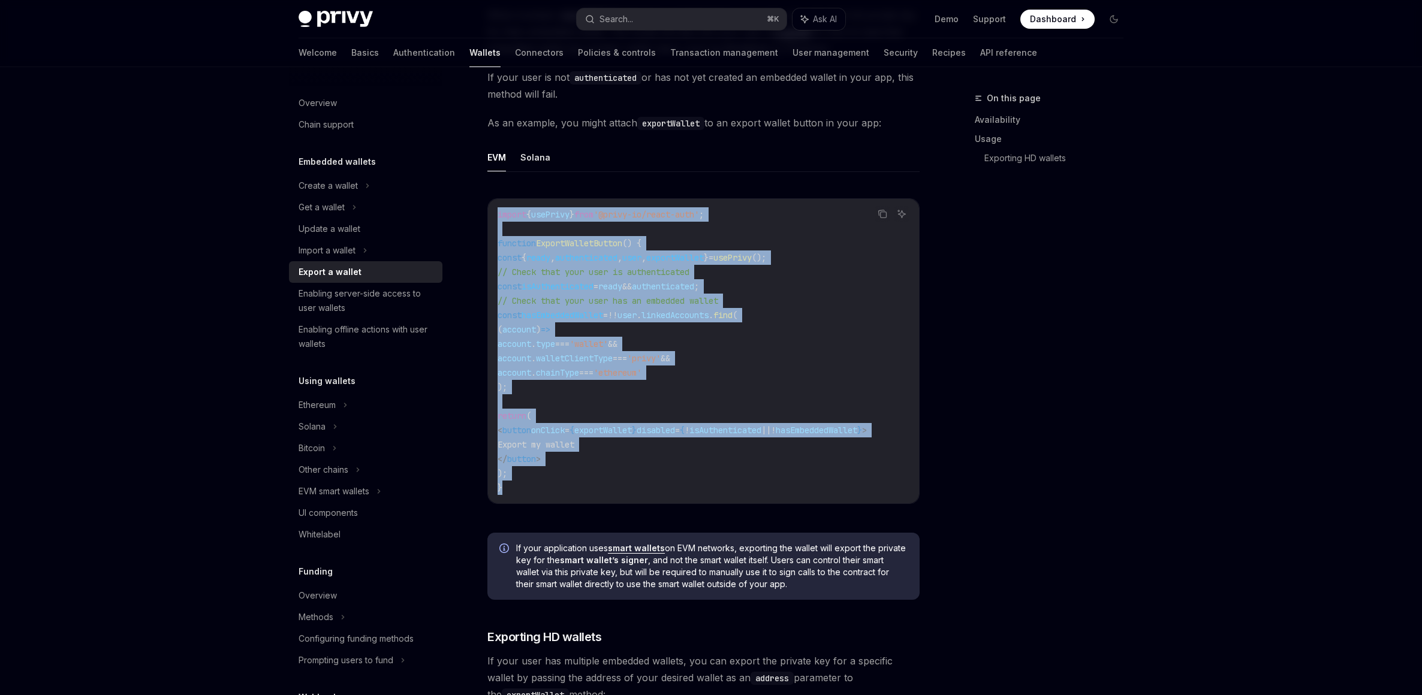
scroll to position [611, 0]
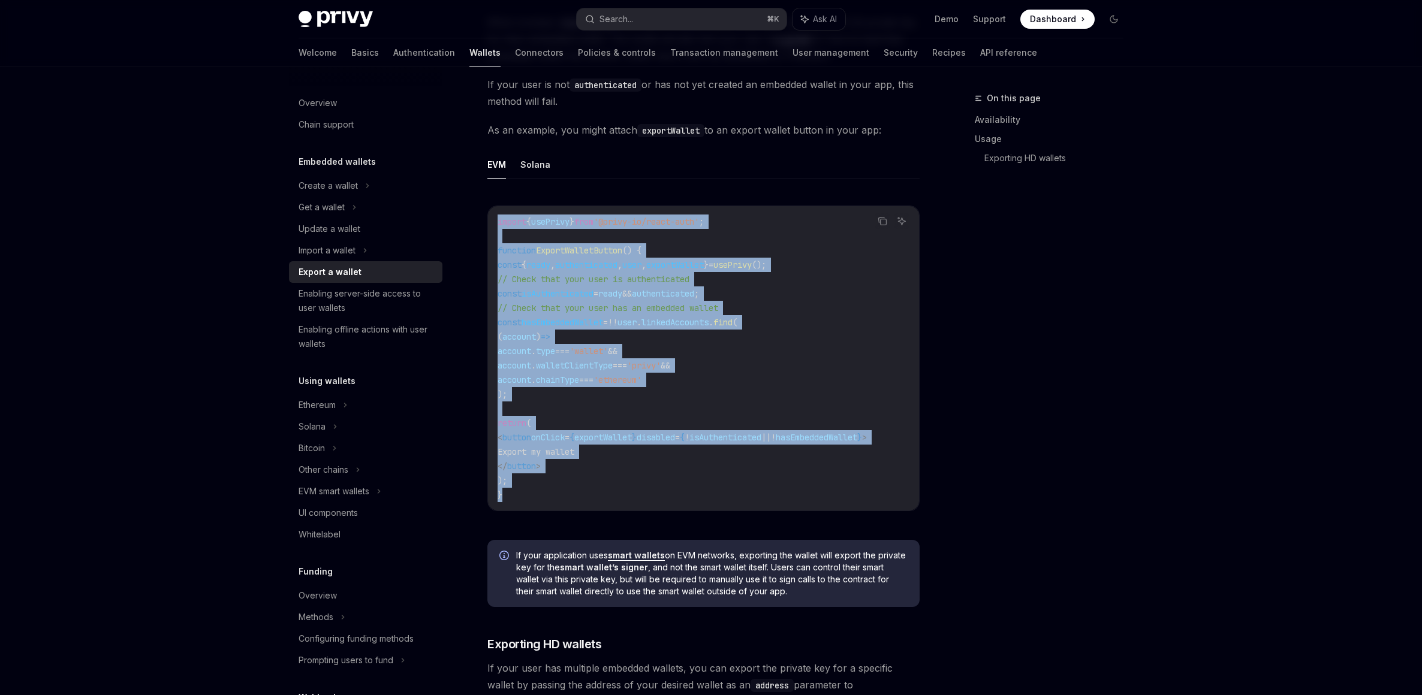
drag, startPoint x: 540, startPoint y: 493, endPoint x: 514, endPoint y: 209, distance: 285.3
click at [514, 209] on div "import { usePrivy } from '@privy-io/react-auth' ; function ExportWalletButton (…" at bounding box center [703, 358] width 431 height 305
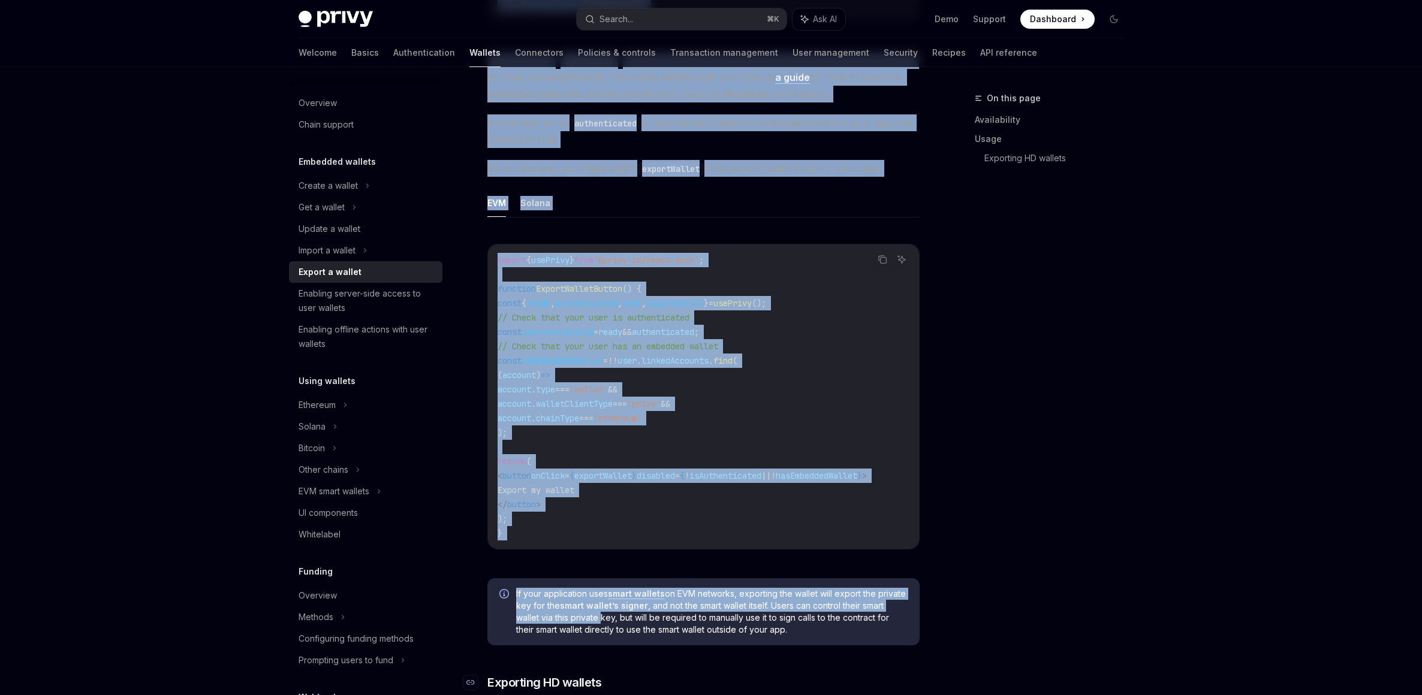
scroll to position [634, 0]
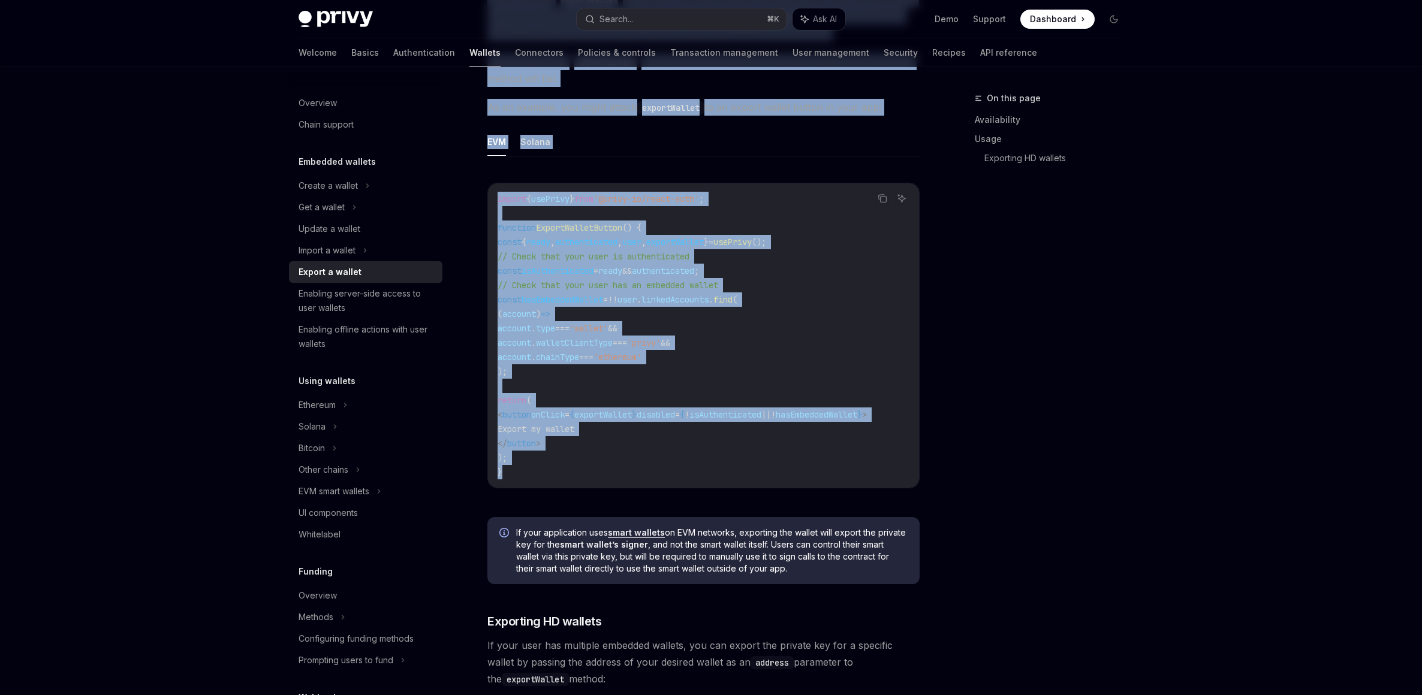
drag, startPoint x: 531, startPoint y: 100, endPoint x: 588, endPoint y: 472, distance: 376.6
click at [588, 472] on div "To have your user export their embedded wallet’s private key, use Privy’s expor…" at bounding box center [703, 361] width 432 height 1126
copy div "Solana Copy Ask AI import { usePrivy } from '@privy-io/react-auth' ; ... const …"
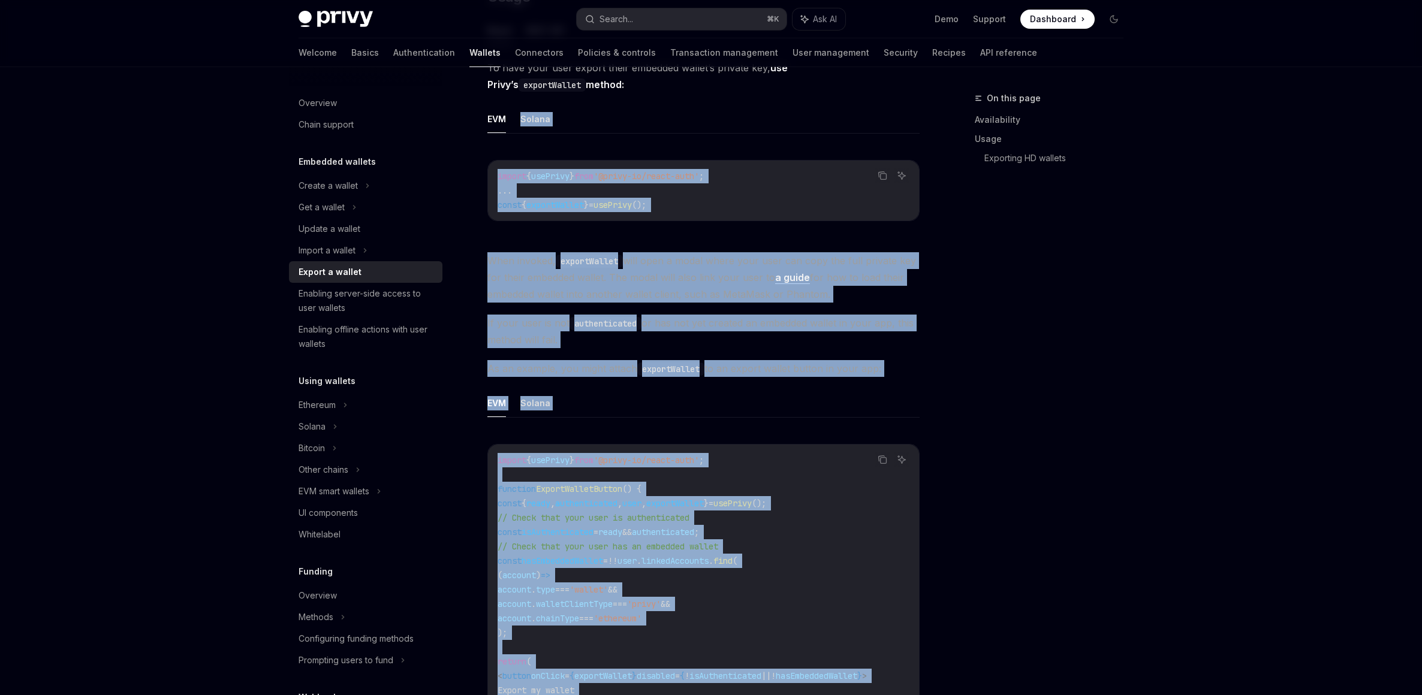
scroll to position [106, 0]
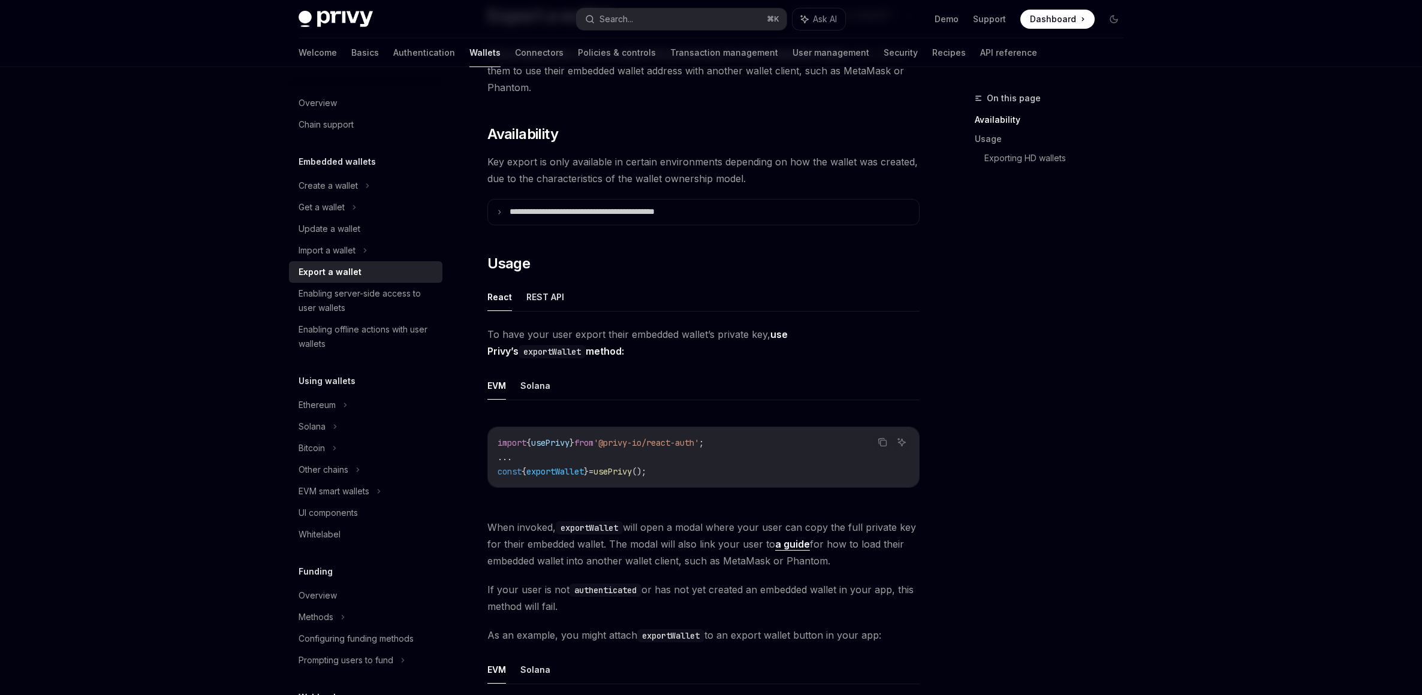
click at [530, 403] on div "EVM Solana Copy Ask AI import { usePrivy } from '@privy-io/react-auth' ; ... co…" at bounding box center [703, 439] width 432 height 135
click at [541, 379] on button "Solana" at bounding box center [535, 386] width 30 height 28
click at [531, 290] on button "REST API" at bounding box center [545, 297] width 38 height 28
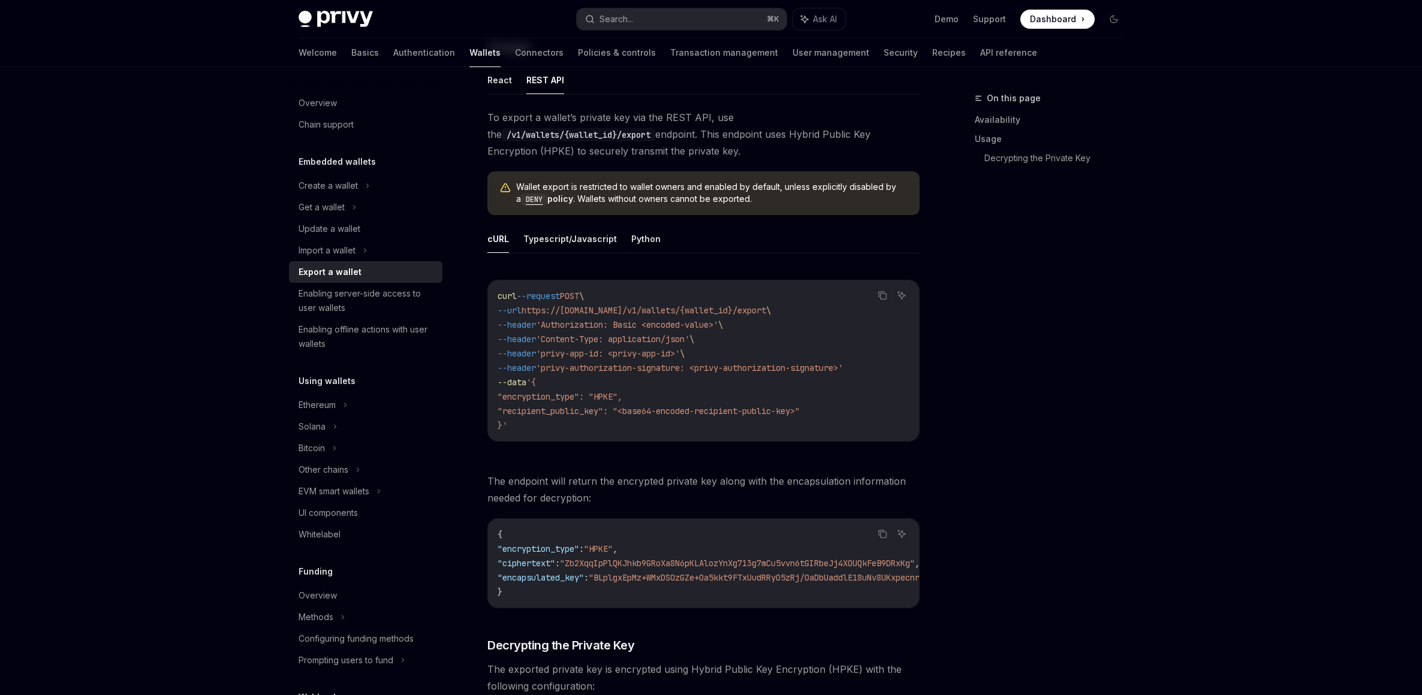
scroll to position [315, 0]
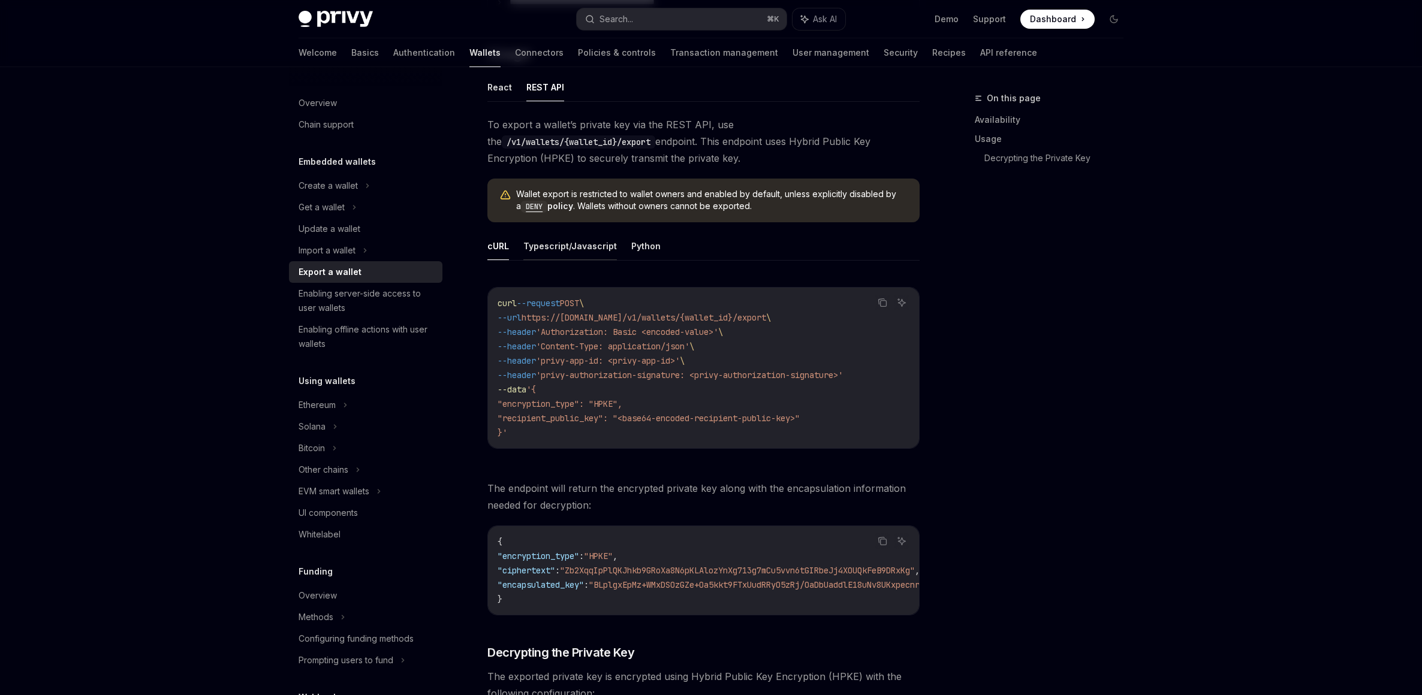
click at [555, 253] on button "Typescript/Javascript" at bounding box center [570, 246] width 94 height 28
type textarea "*"
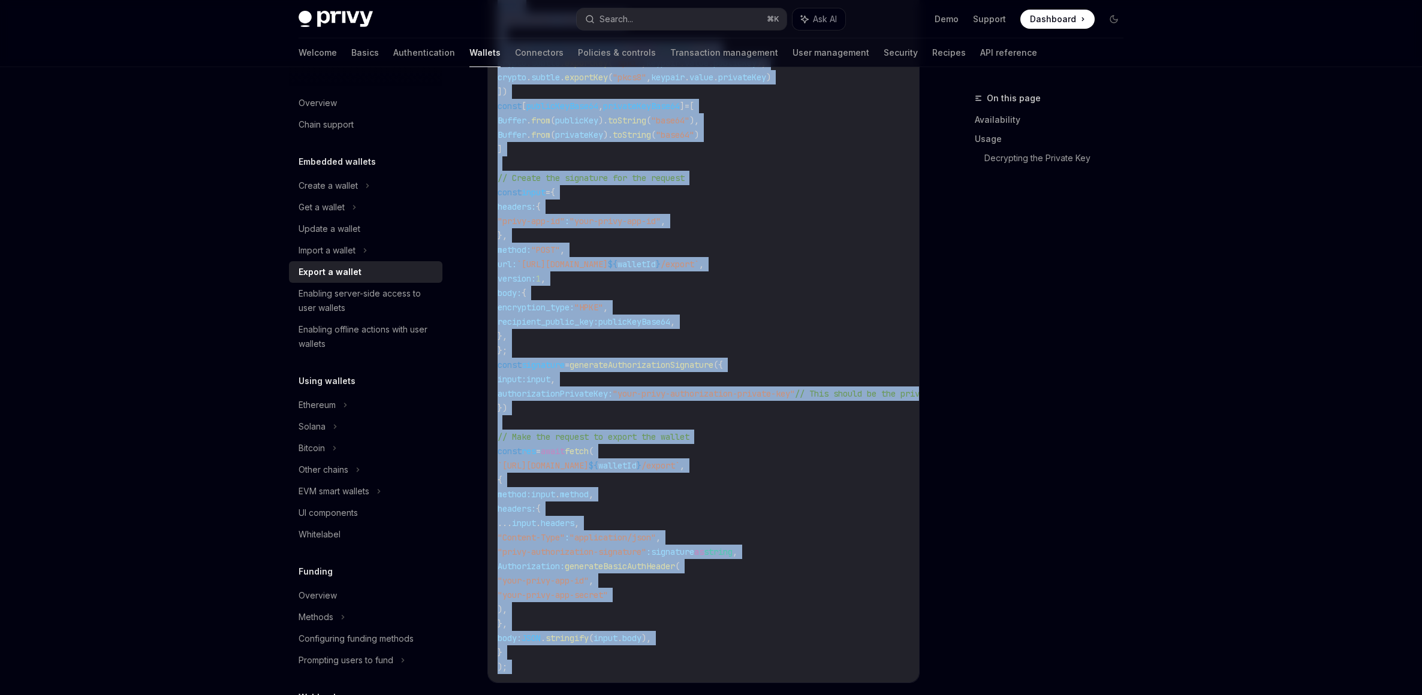
scroll to position [1056, 0]
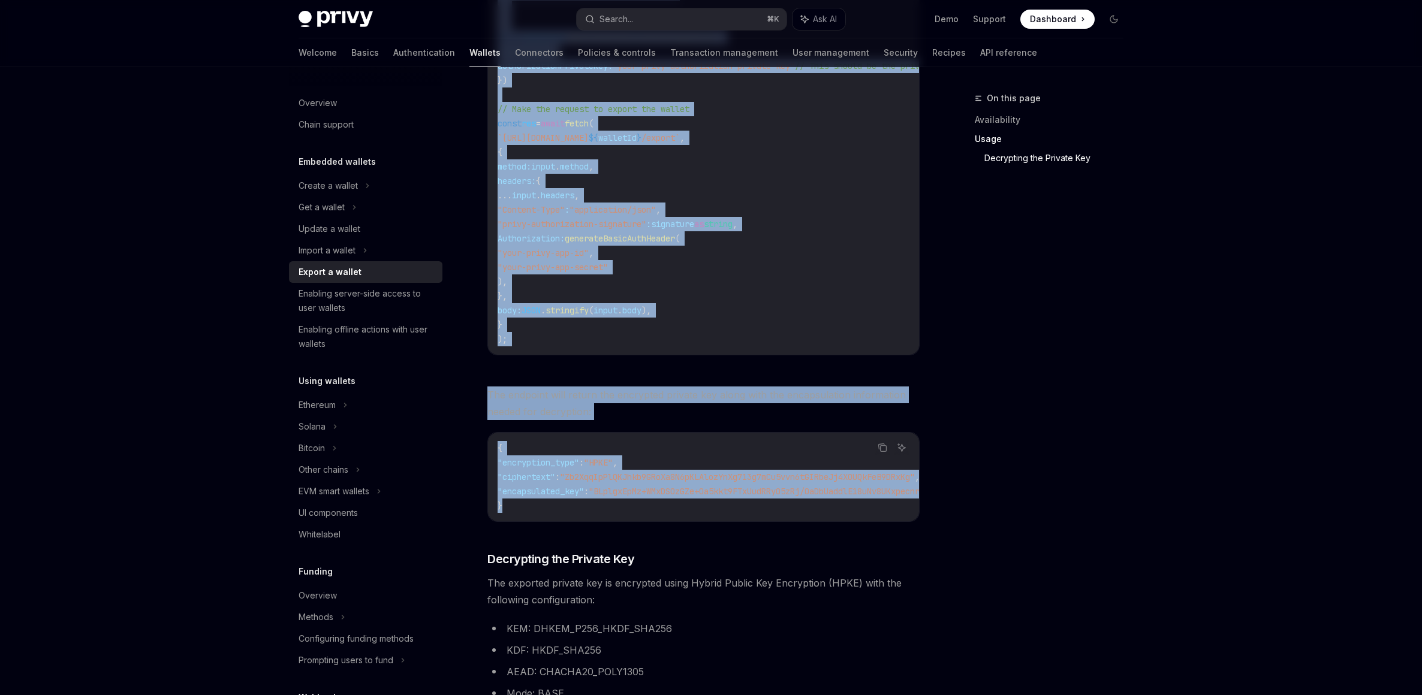
drag, startPoint x: 515, startPoint y: 168, endPoint x: 676, endPoint y: 517, distance: 384.9
click at [676, 517] on div "To export a wallet’s private key via the REST API, use the /v1/wallets/{wallet_…" at bounding box center [703, 506] width 432 height 2262
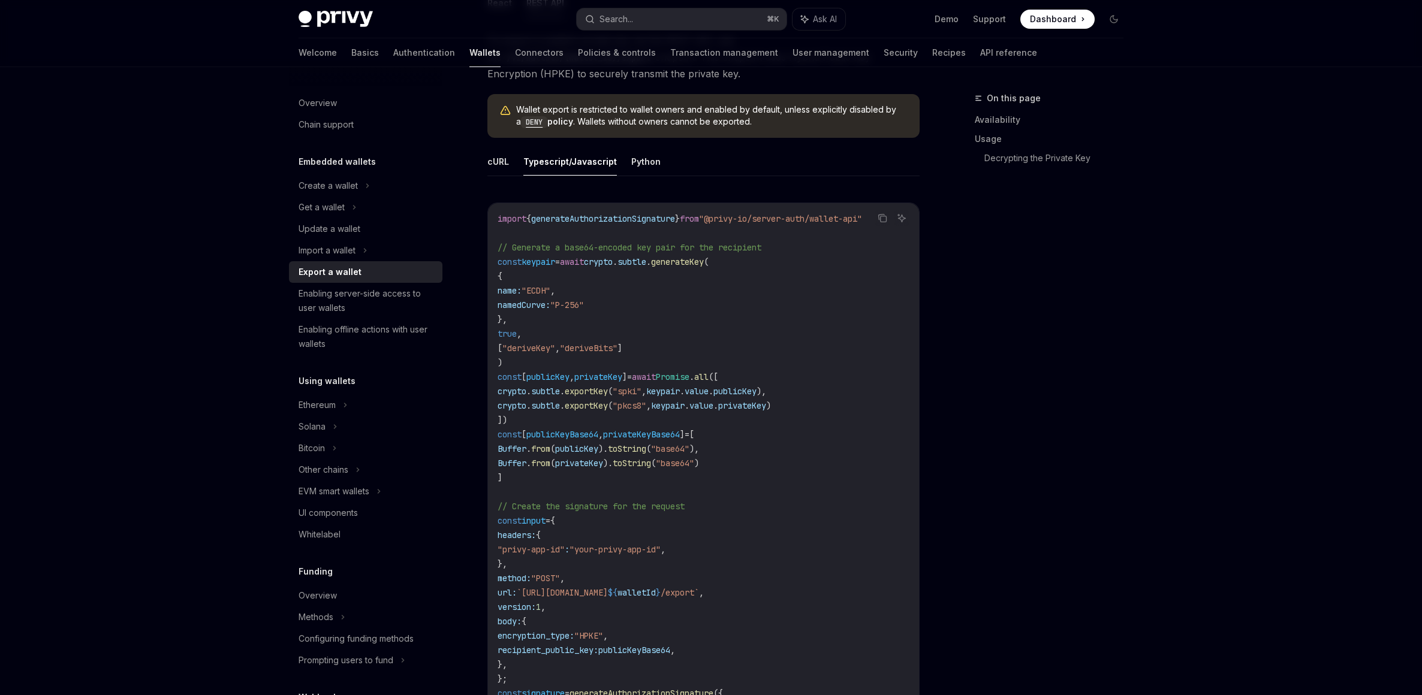
scroll to position [338, 0]
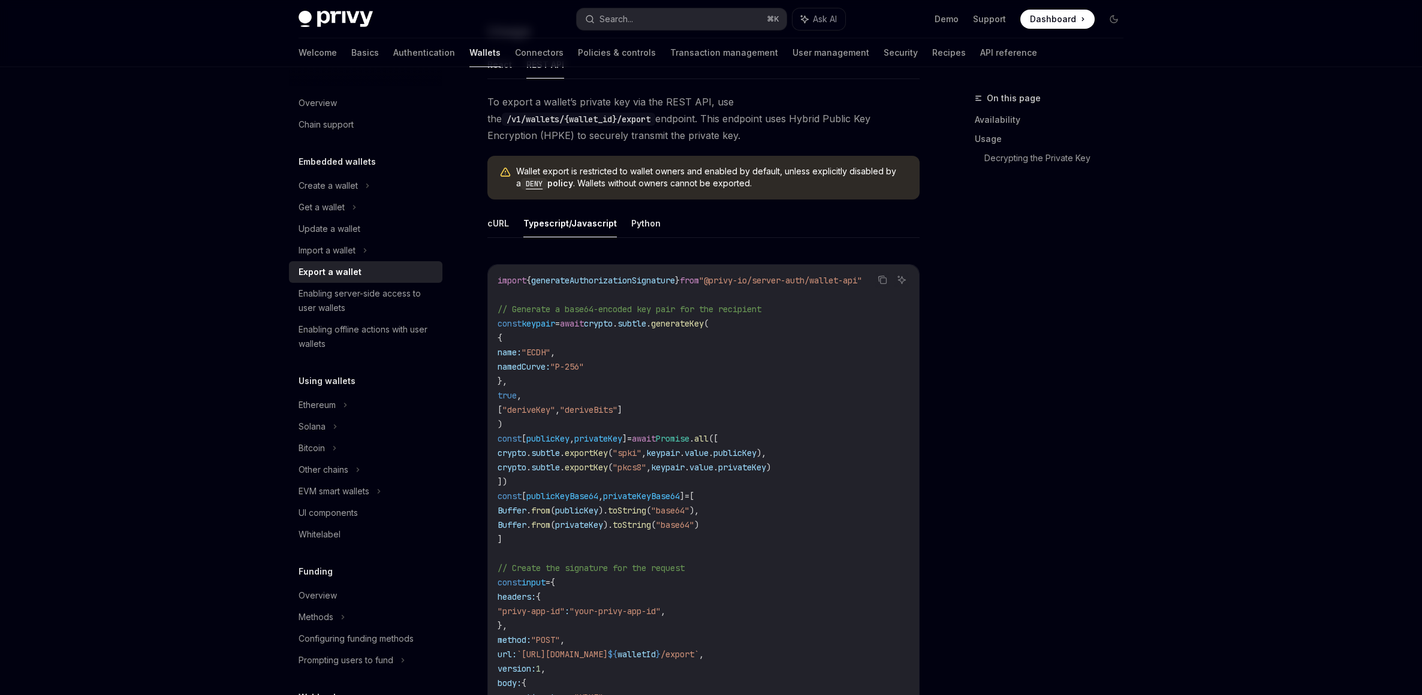
drag, startPoint x: 879, startPoint y: 280, endPoint x: 1045, endPoint y: 344, distance: 177.8
click at [879, 280] on icon "Copy the contents from the code block" at bounding box center [882, 278] width 6 height 5
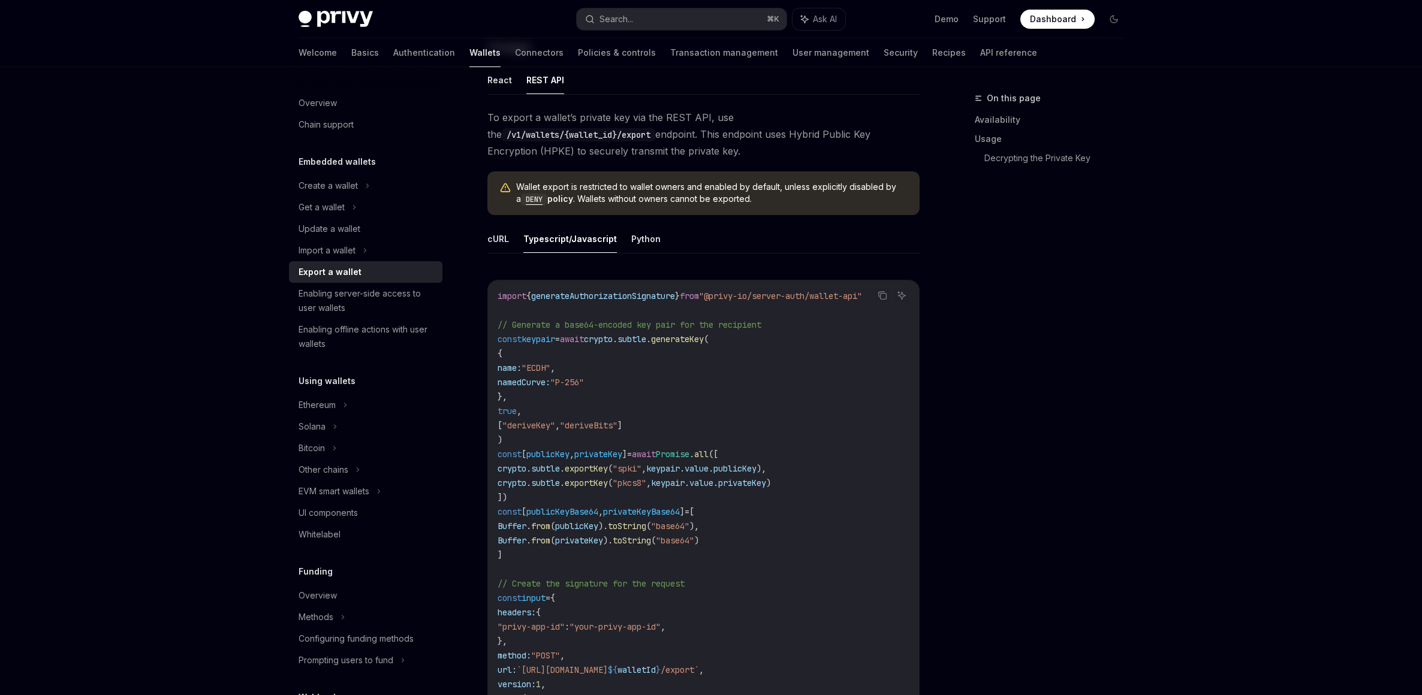
click at [621, 116] on span "To export a wallet’s private key via the REST API, use the /v1/wallets/{wallet_…" at bounding box center [703, 134] width 432 height 50
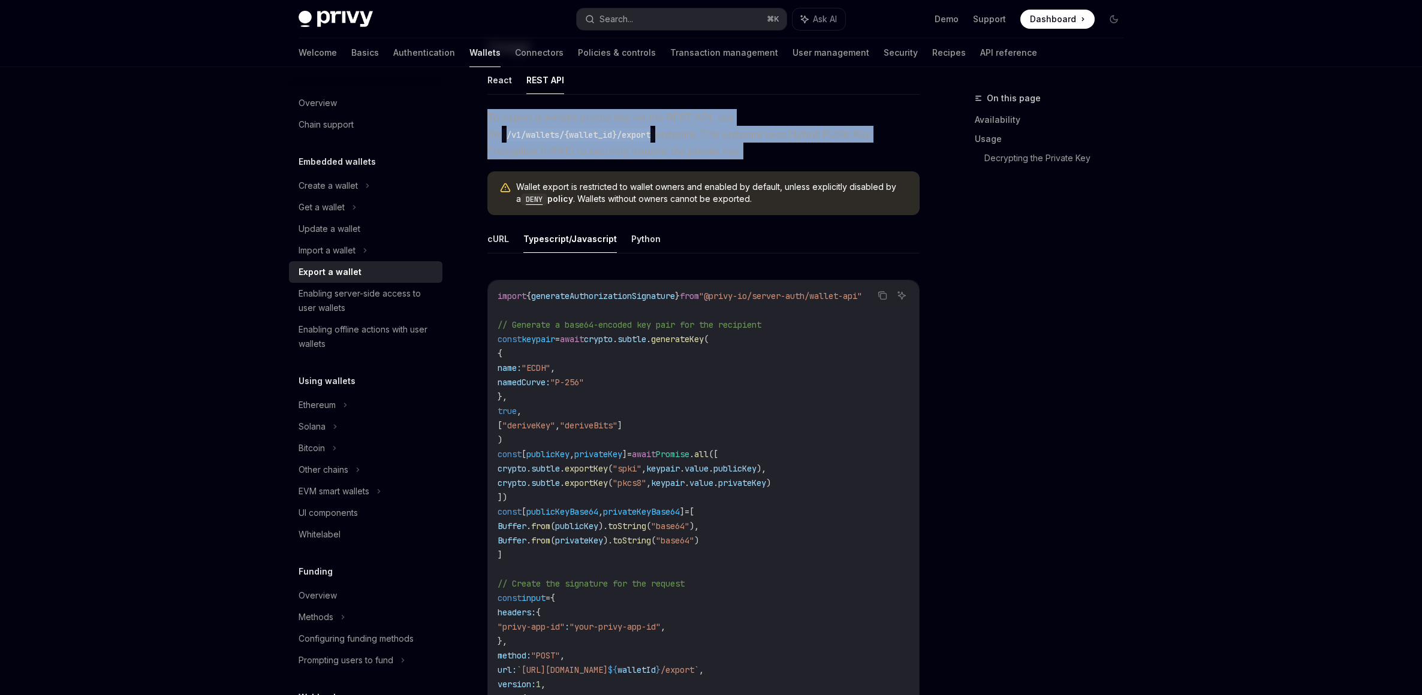
click at [621, 116] on span "To export a wallet’s private key via the REST API, use the /v1/wallets/{wallet_…" at bounding box center [703, 134] width 432 height 50
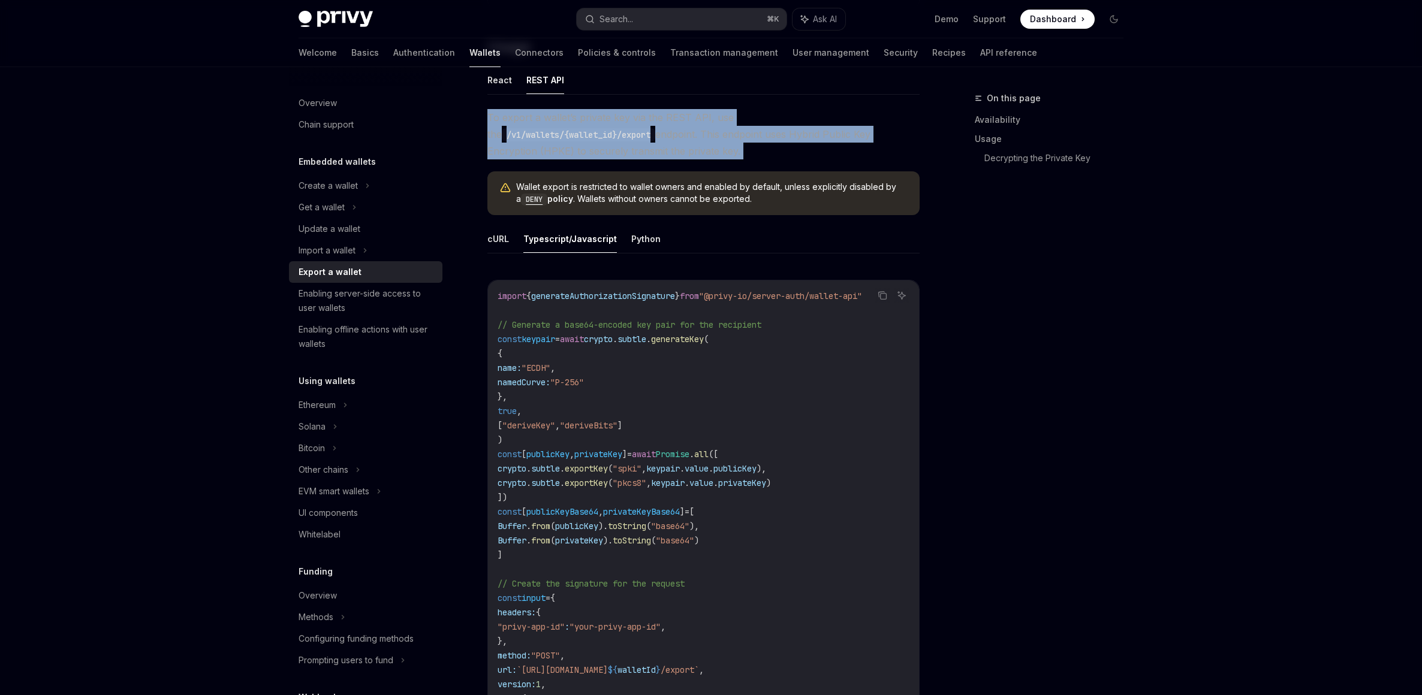
click at [621, 116] on span "To export a wallet’s private key via the REST API, use the /v1/wallets/{wallet_…" at bounding box center [703, 134] width 432 height 50
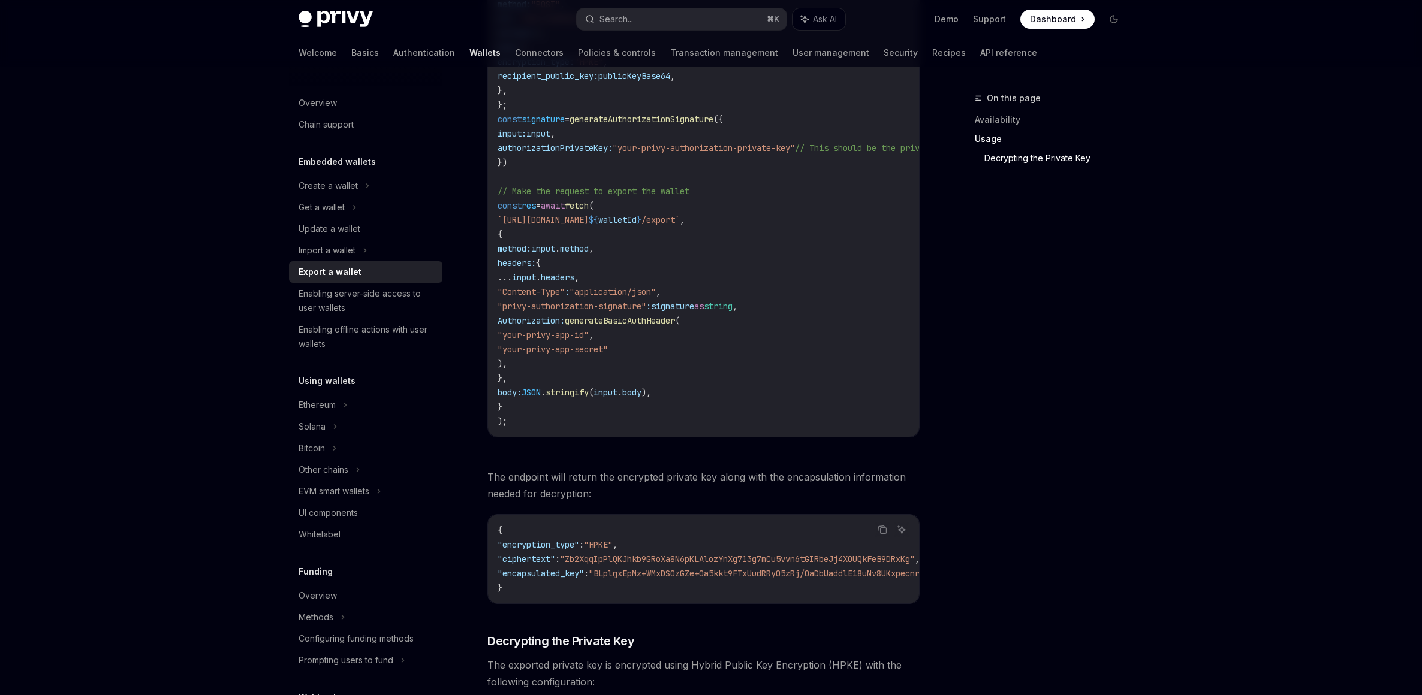
scroll to position [1152, 0]
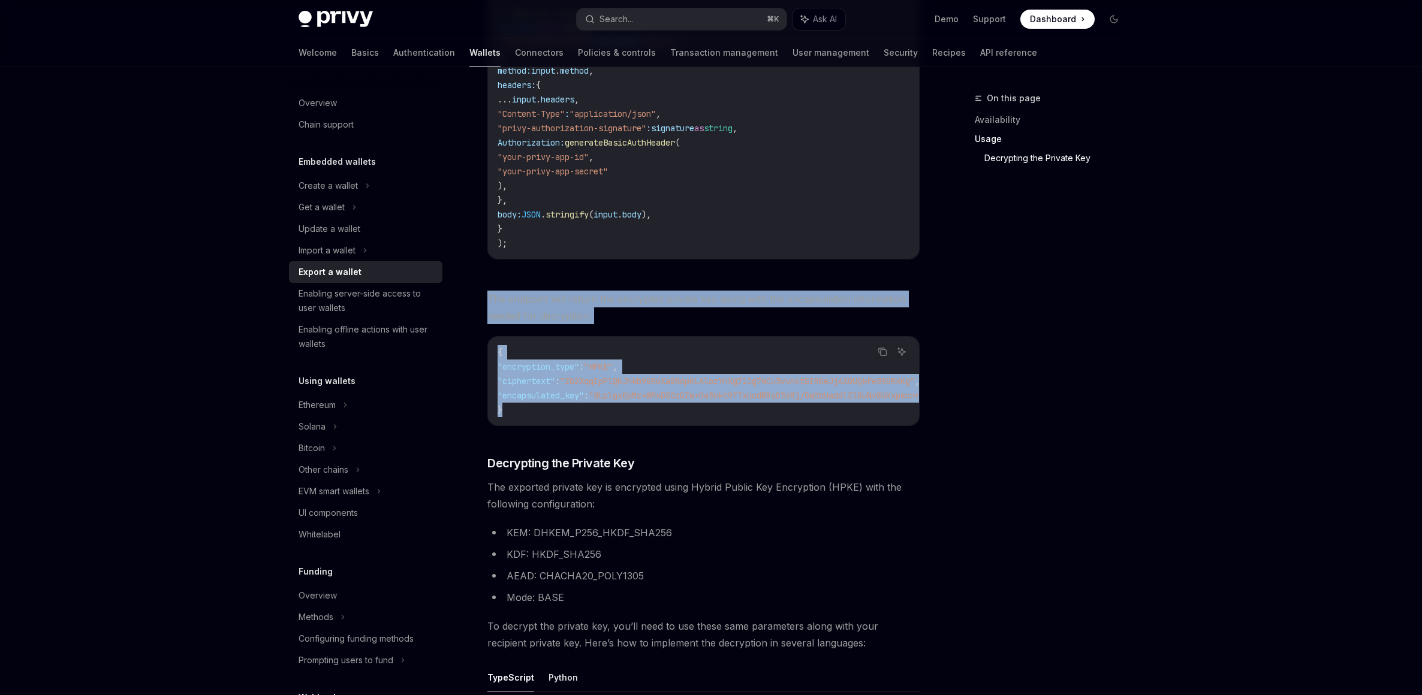
drag, startPoint x: 489, startPoint y: 297, endPoint x: 552, endPoint y: 420, distance: 138.4
click at [552, 420] on div "To export a wallet’s private key via the REST API, use the /v1/wallets/{wallet_…" at bounding box center [703, 187] width 432 height 1816
copy div "The endpoint will return the encrypted private key along with the encapsulation…"
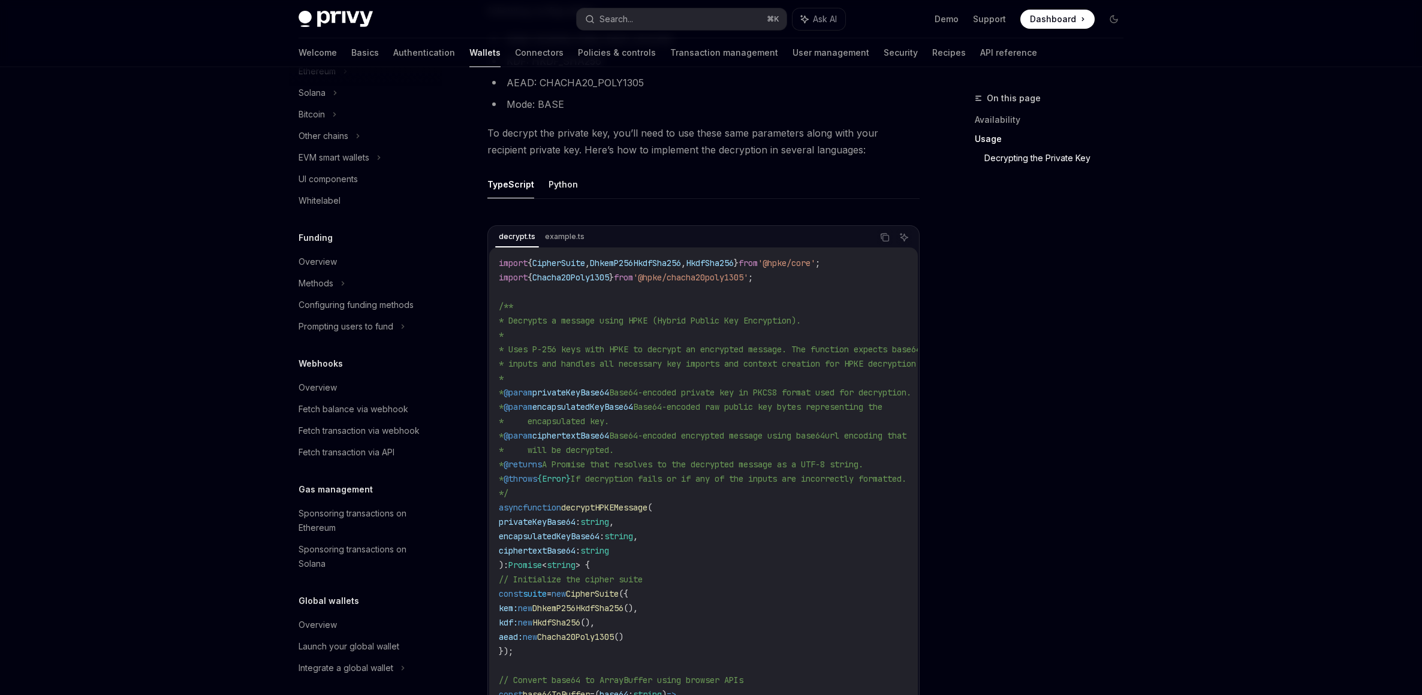
scroll to position [1585, 0]
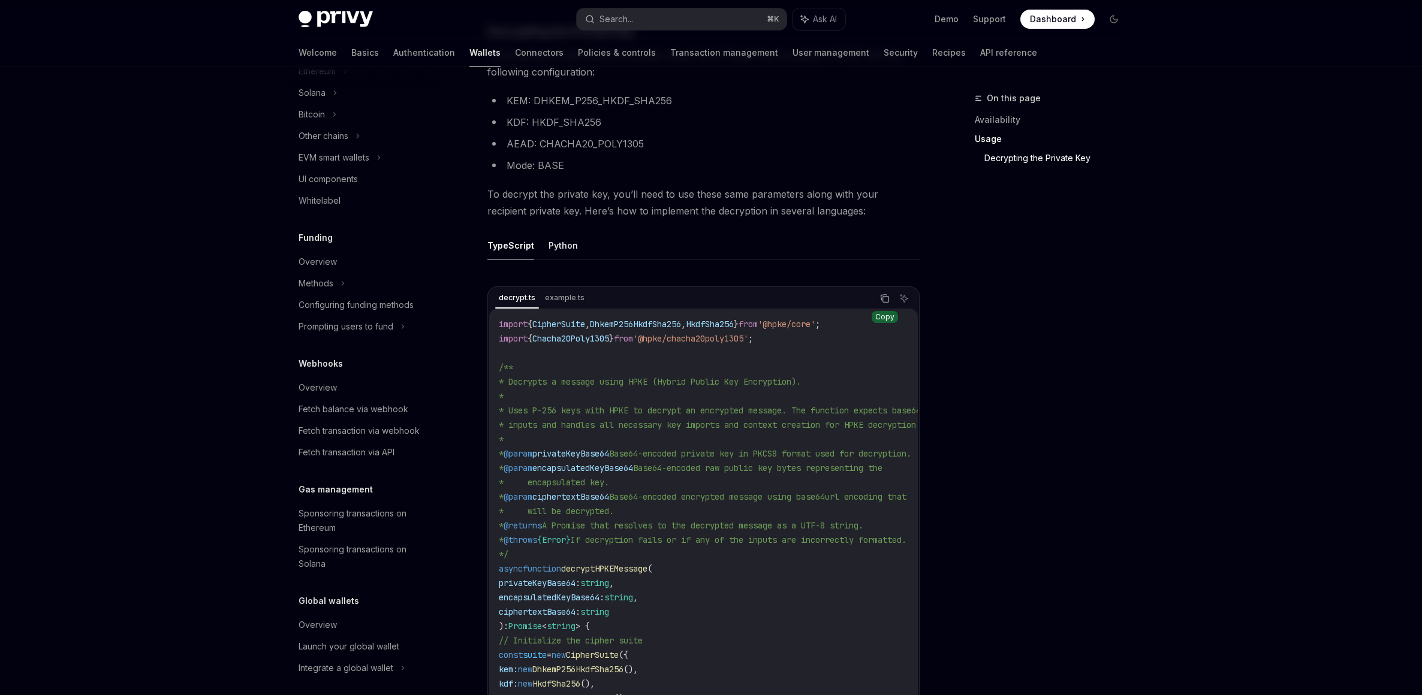
click at [887, 303] on icon "Copy the contents from the code block" at bounding box center [885, 299] width 10 height 10
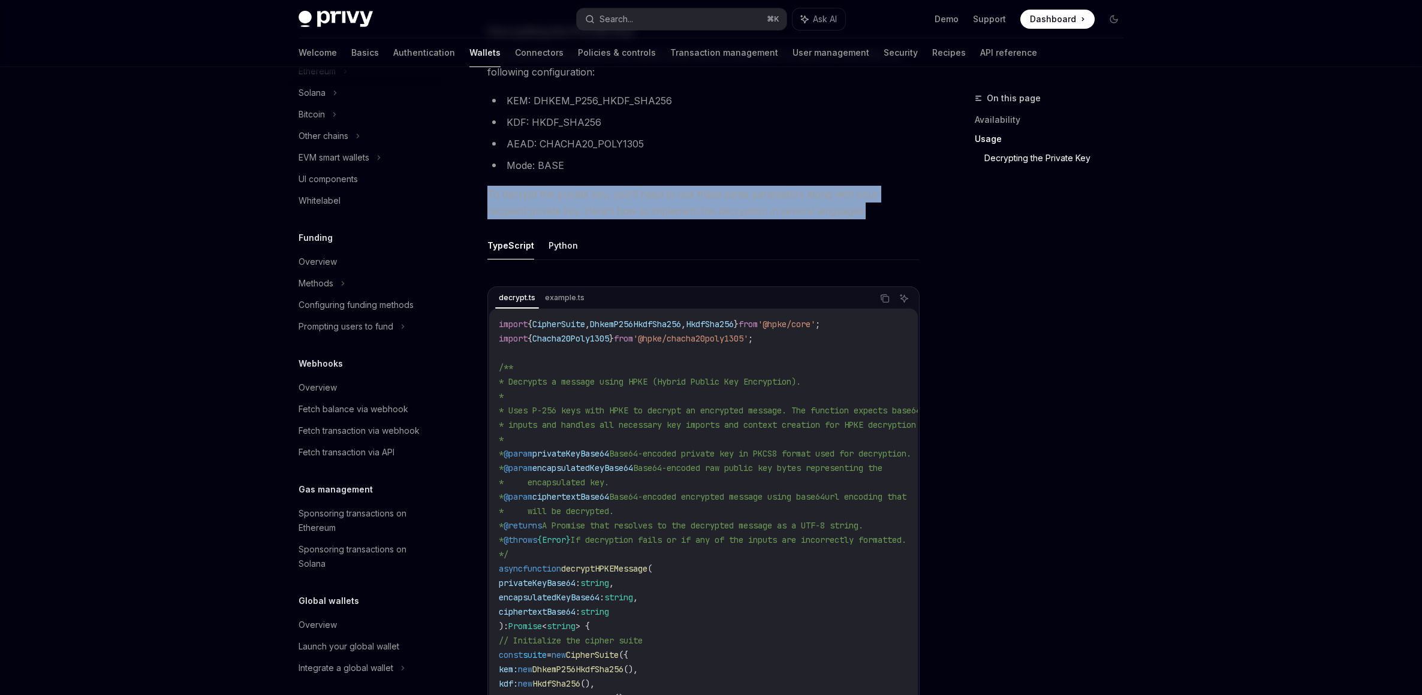
drag, startPoint x: 866, startPoint y: 220, endPoint x: 491, endPoint y: 209, distance: 375.5
copy span "To decrypt the private key, you’ll need to use these same parameters along with…"
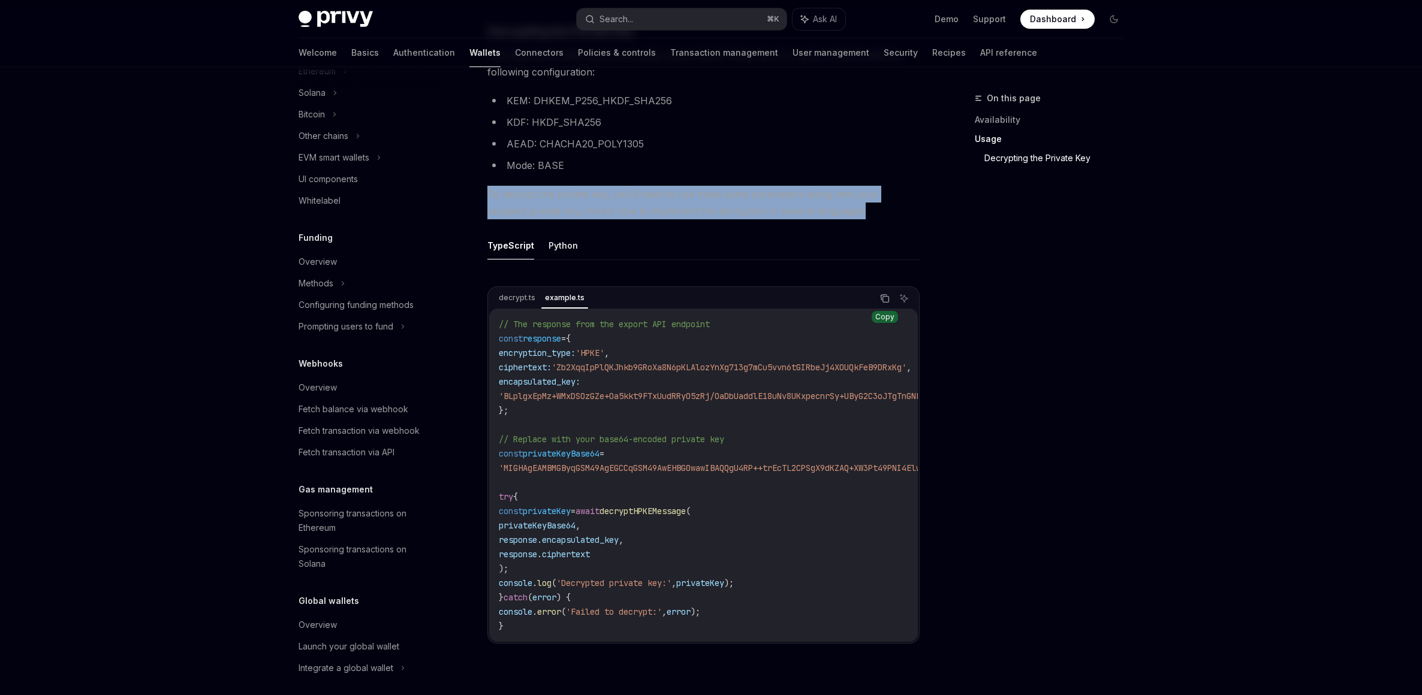
click at [886, 302] on button "Copy the contents from the code block" at bounding box center [885, 299] width 16 height 16
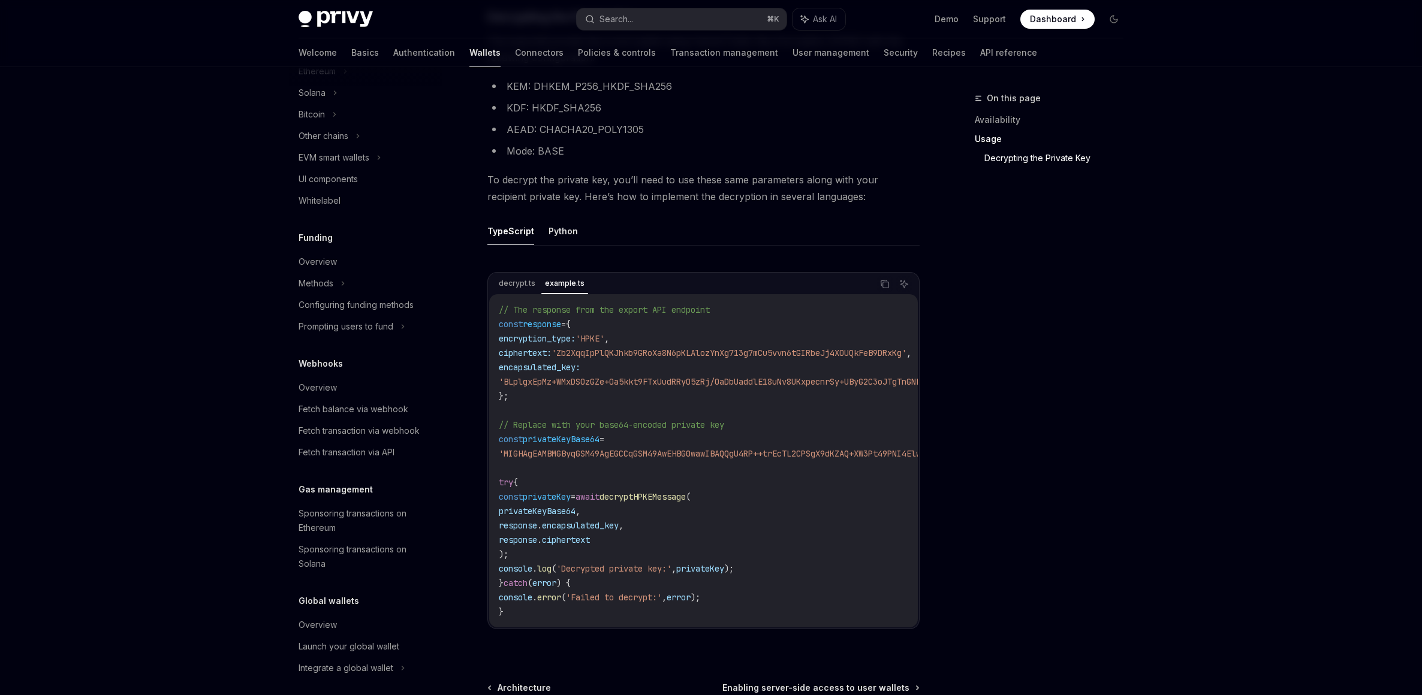
scroll to position [1722, 0]
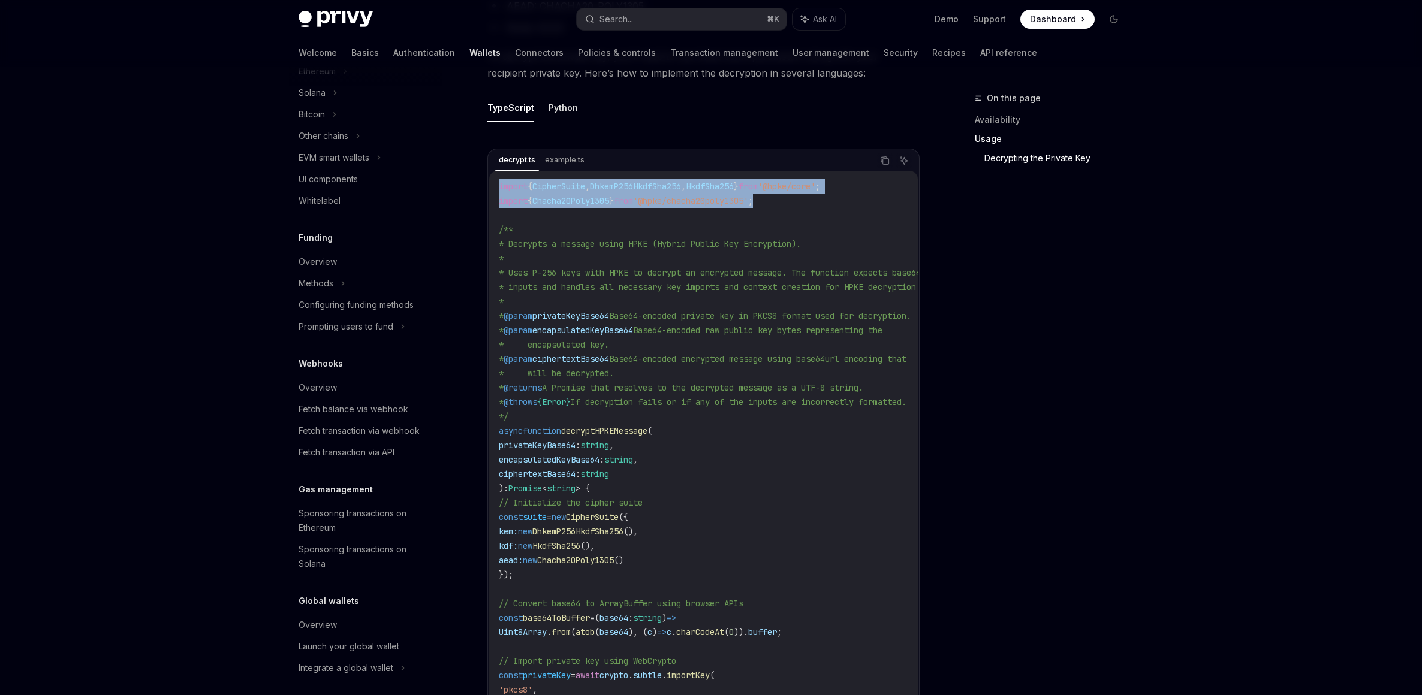
drag, startPoint x: 853, startPoint y: 217, endPoint x: 480, endPoint y: 186, distance: 374.2
copy code "import { CipherSuite , DhkemP256HkdfSha256 , HkdfSha256 } from '@hpke/core' ; i…"
click at [878, 168] on button "Copy the contents from the code block" at bounding box center [885, 161] width 16 height 16
click at [564, 180] on div "import { CipherSuite , DhkemP256HkdfSha256 , HkdfSha256 } from '@hpke/core' ; i…" at bounding box center [703, 560] width 429 height 779
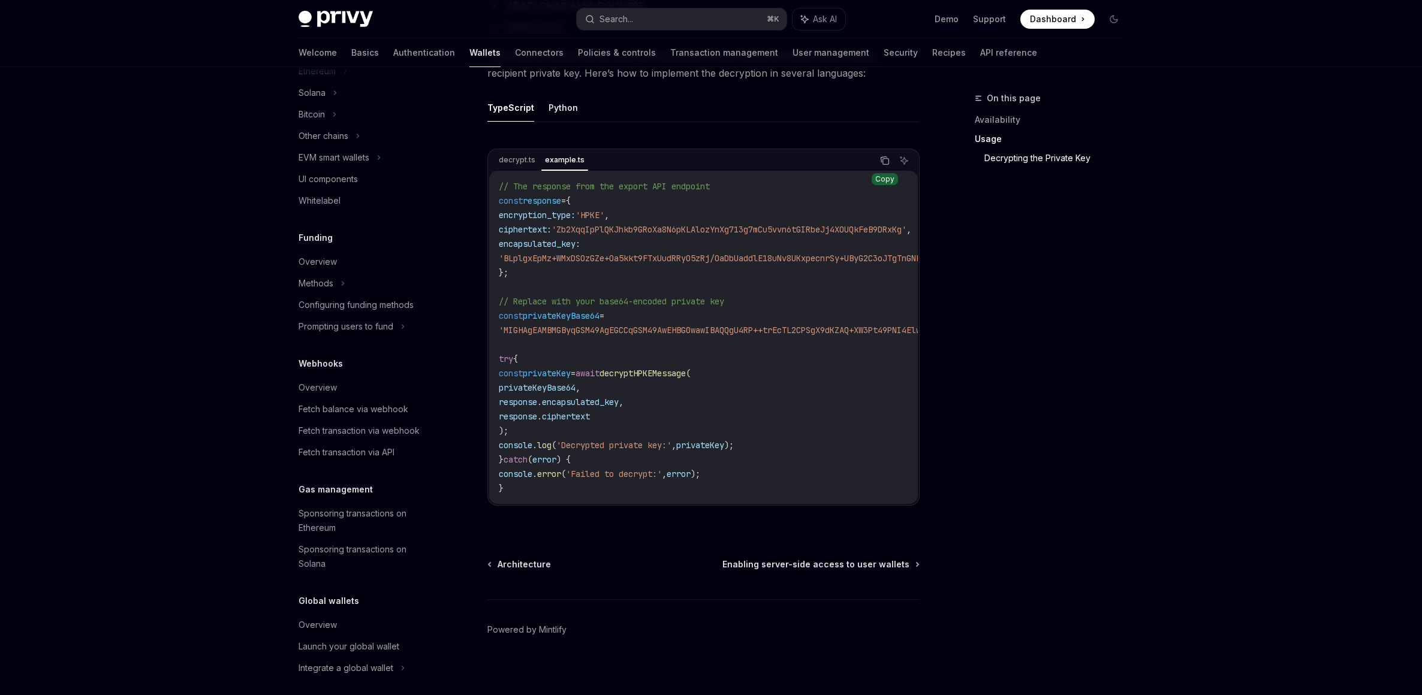
click at [880, 165] on icon "Copy the contents from the code block" at bounding box center [885, 161] width 10 height 10
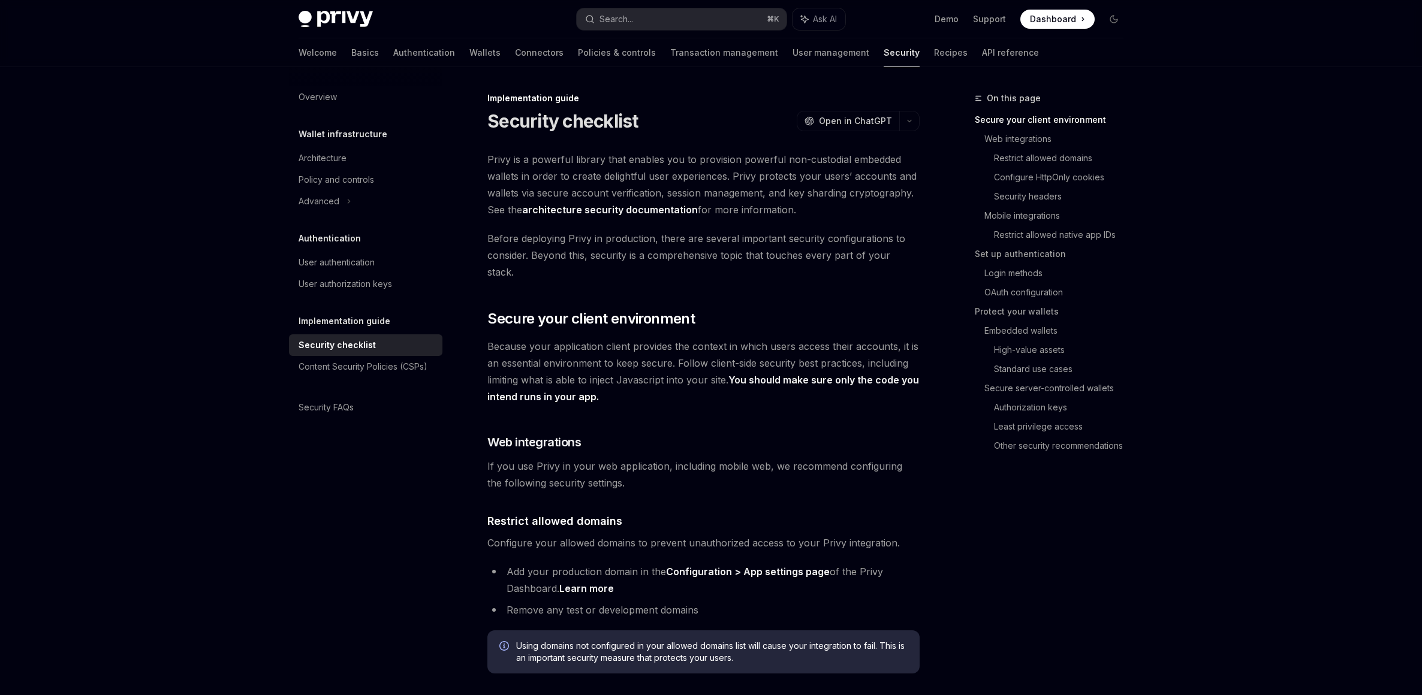
click at [525, 173] on span "Privy is a powerful library that enables you to provision powerful non-custodia…" at bounding box center [703, 184] width 432 height 67
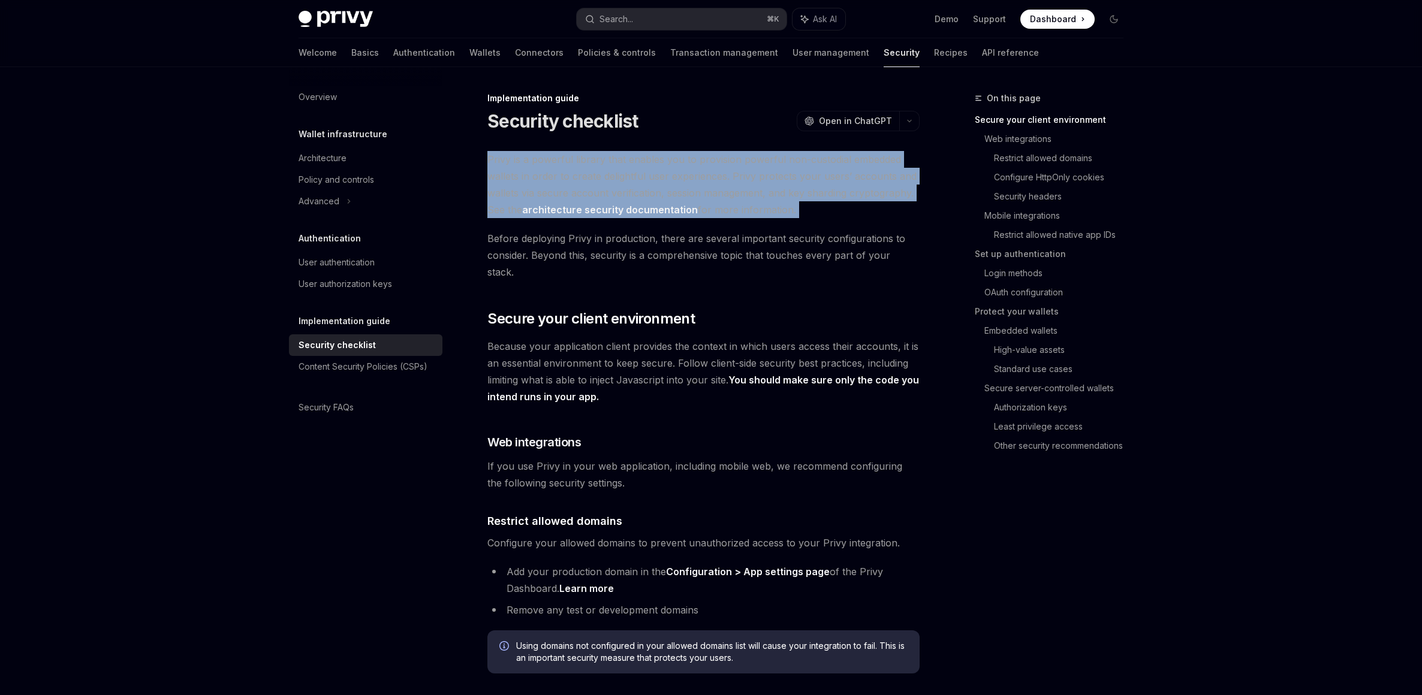
click at [525, 173] on span "Privy is a powerful library that enables you to provision powerful non-custodia…" at bounding box center [703, 184] width 432 height 67
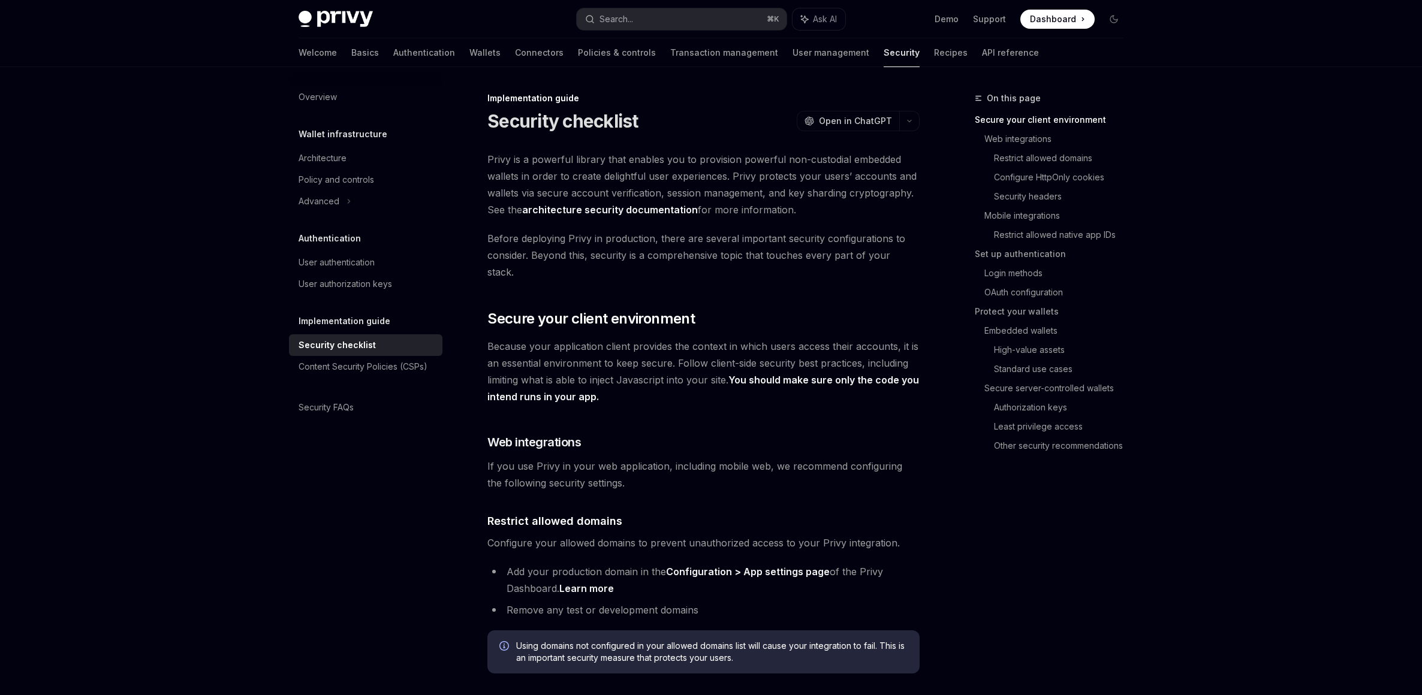
click at [623, 361] on span "Because your application client provides the context in which users access thei…" at bounding box center [703, 371] width 432 height 67
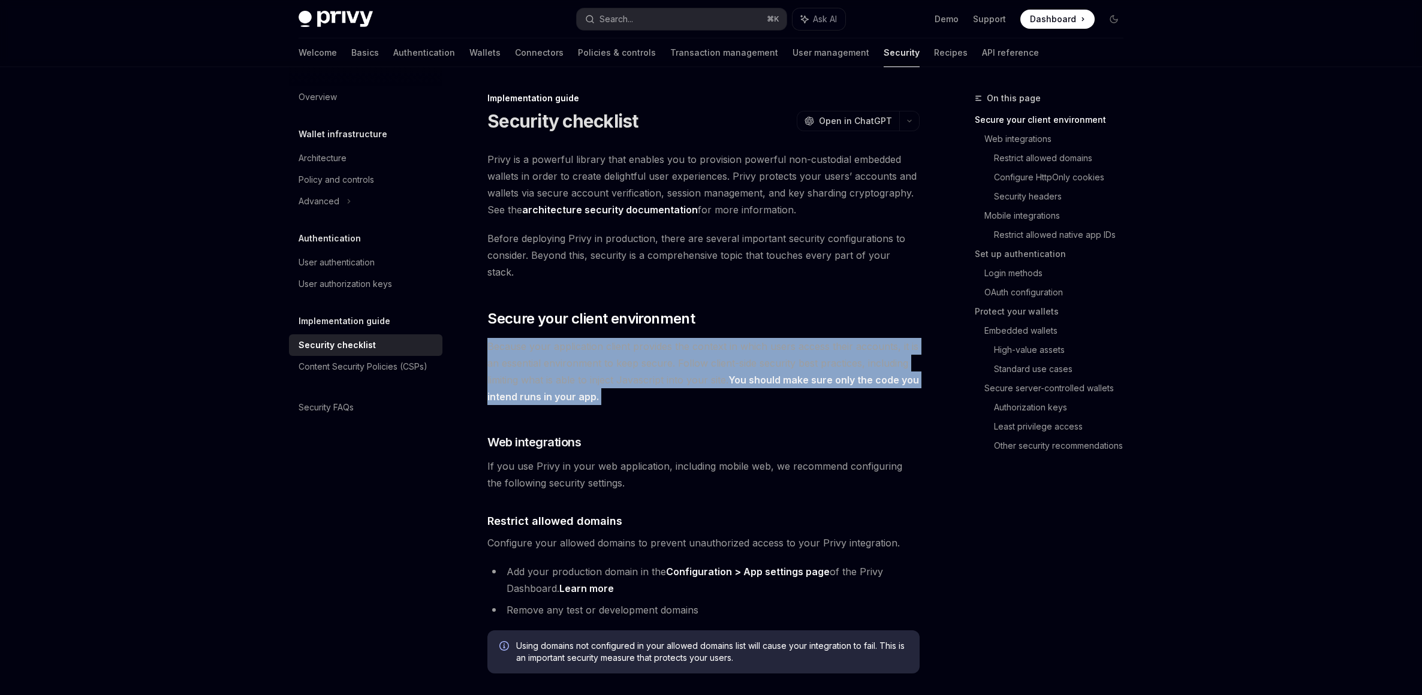
click at [623, 361] on span "Because your application client provides the context in which users access thei…" at bounding box center [703, 371] width 432 height 67
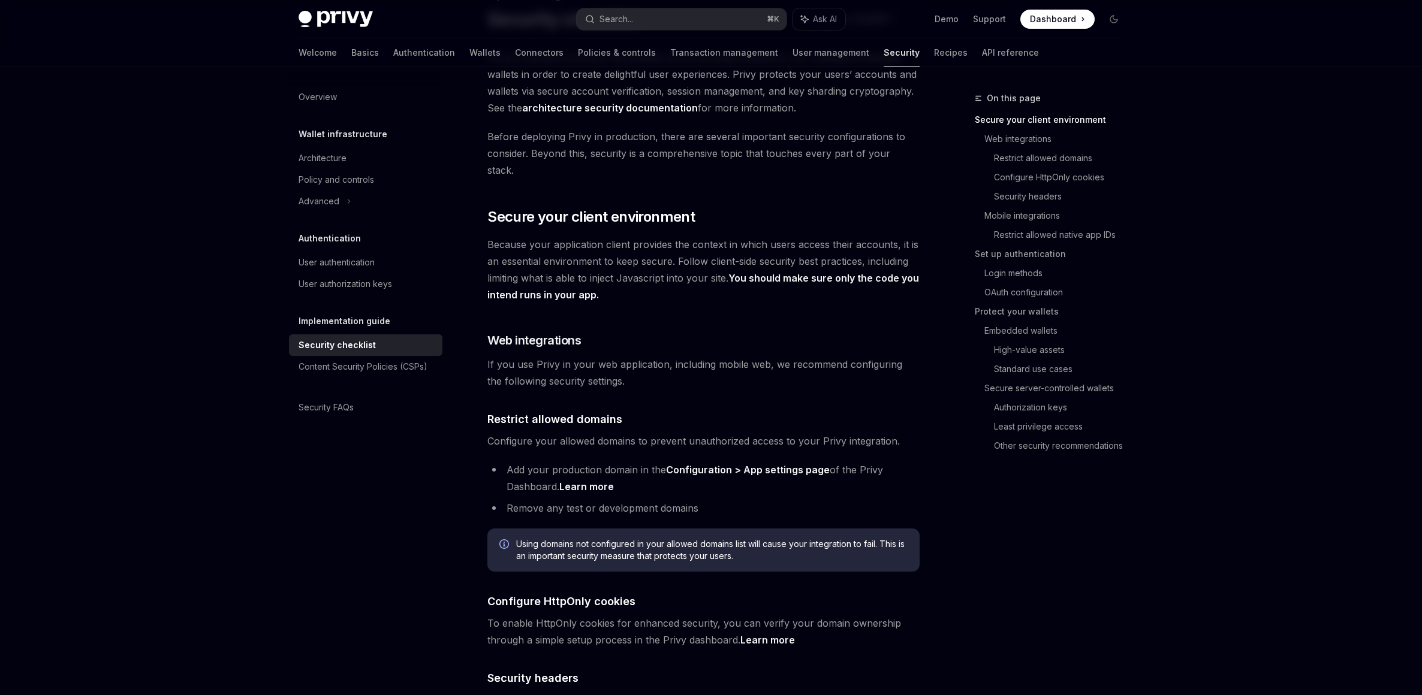
click at [649, 359] on span "If you use Privy in your web application, including mobile web, we recommend co…" at bounding box center [703, 373] width 432 height 34
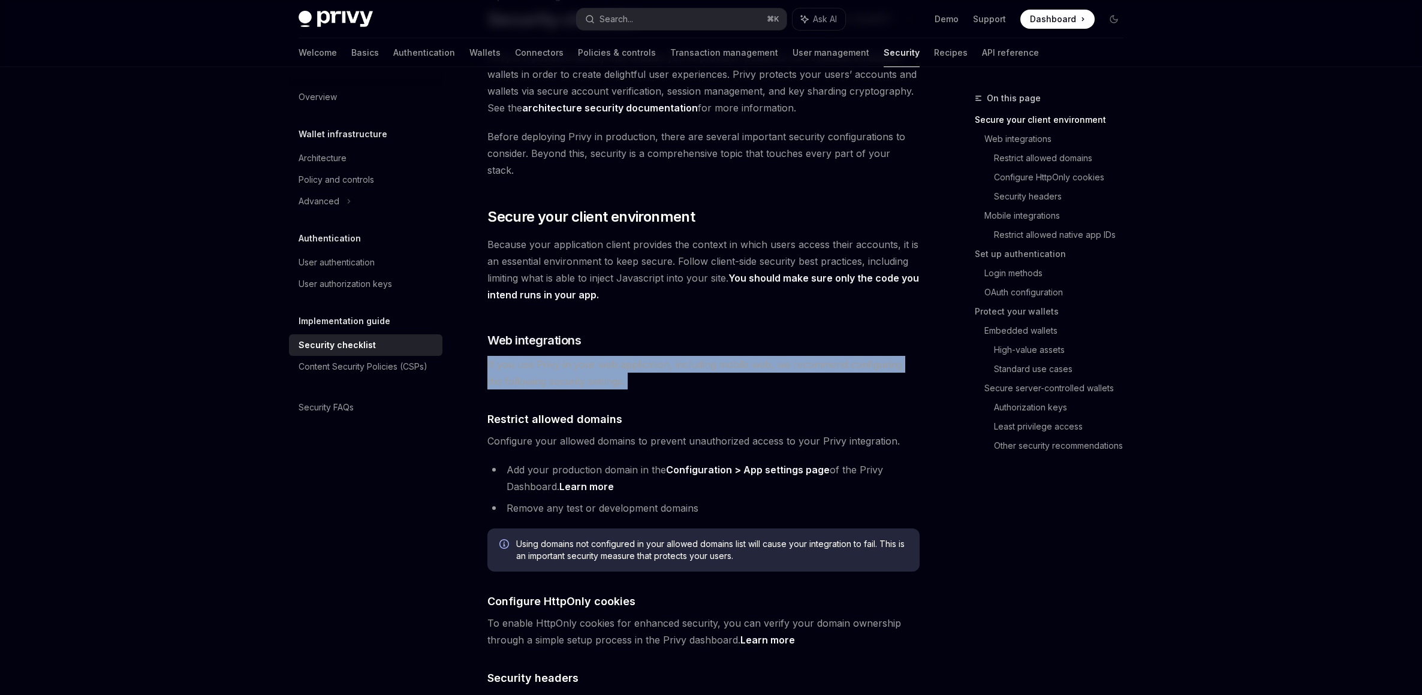
click at [649, 359] on span "If you use Privy in your web application, including mobile web, we recommend co…" at bounding box center [703, 373] width 432 height 34
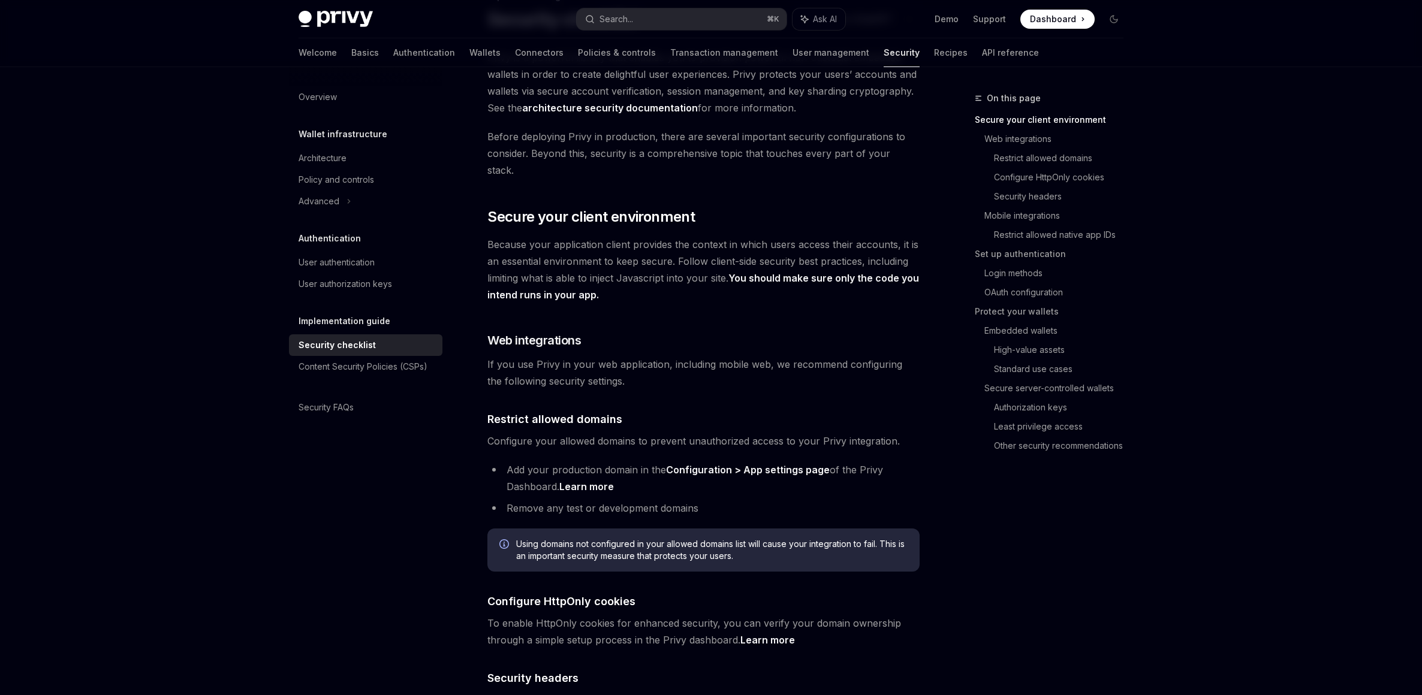
click at [1000, 549] on div "On this page Secure your client environment Web integrations Restrict allowed d…" at bounding box center [1042, 393] width 182 height 604
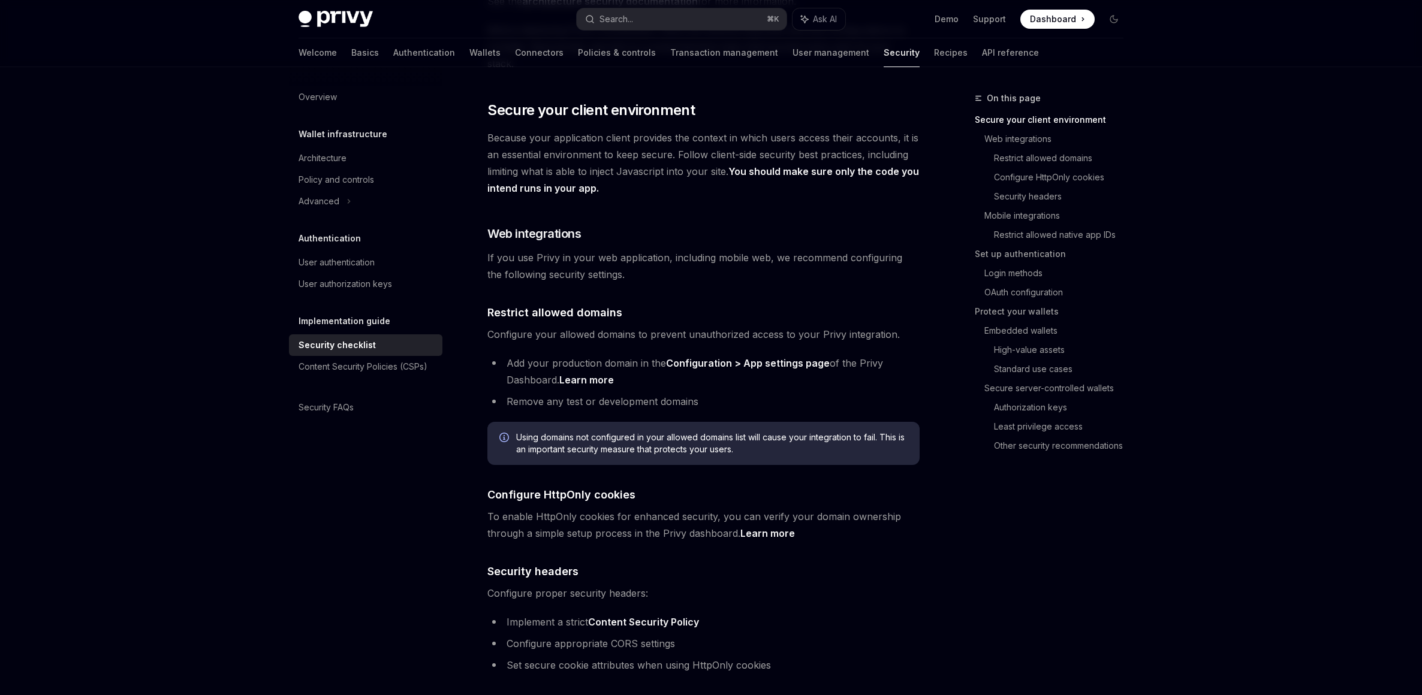
scroll to position [216, 0]
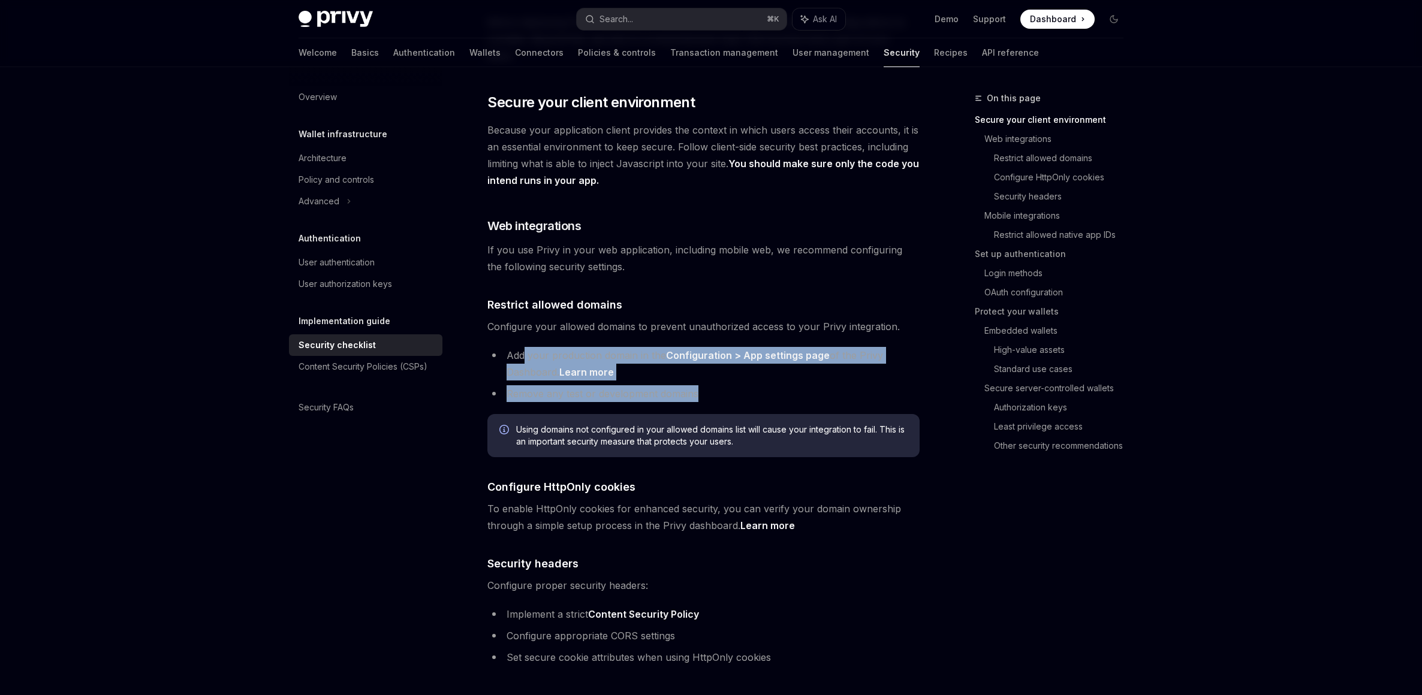
drag, startPoint x: 761, startPoint y: 382, endPoint x: 523, endPoint y: 334, distance: 242.9
click at [523, 347] on ul "Add your production domain in the Configuration > App settings page of the Priv…" at bounding box center [703, 374] width 432 height 55
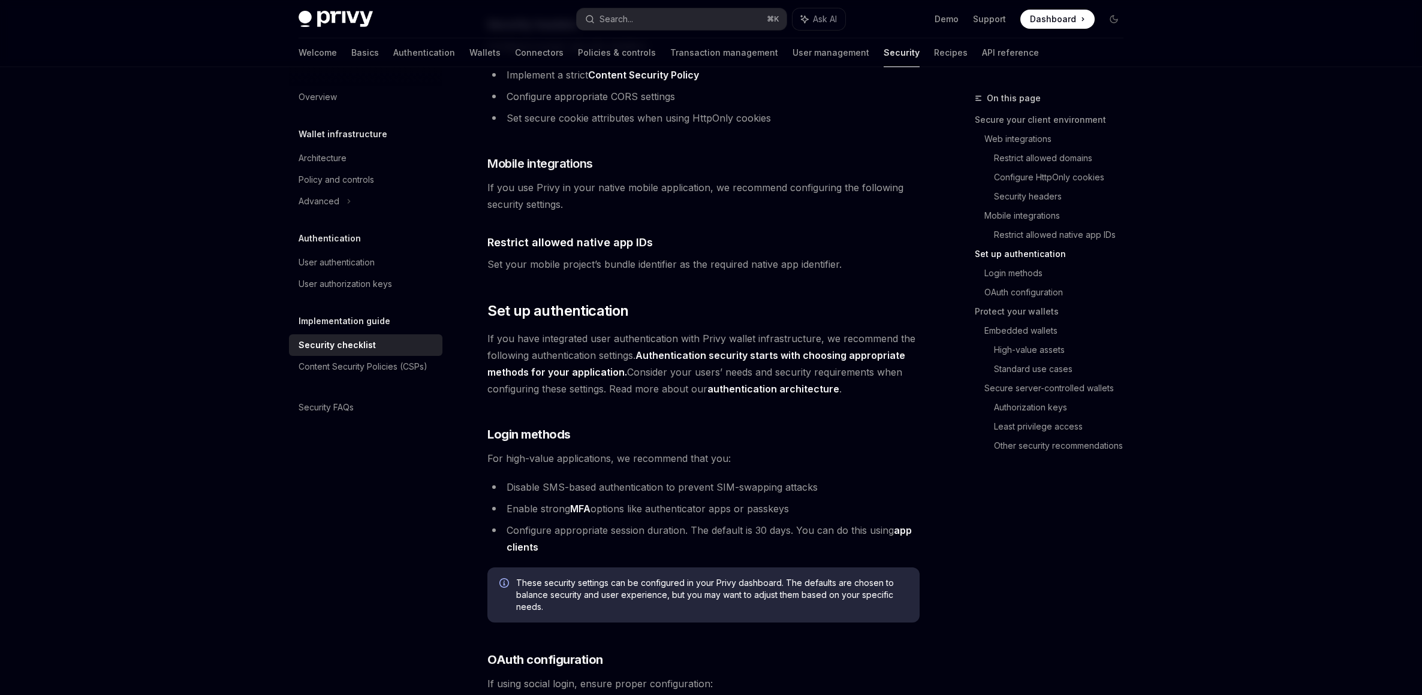
scroll to position [1023, 0]
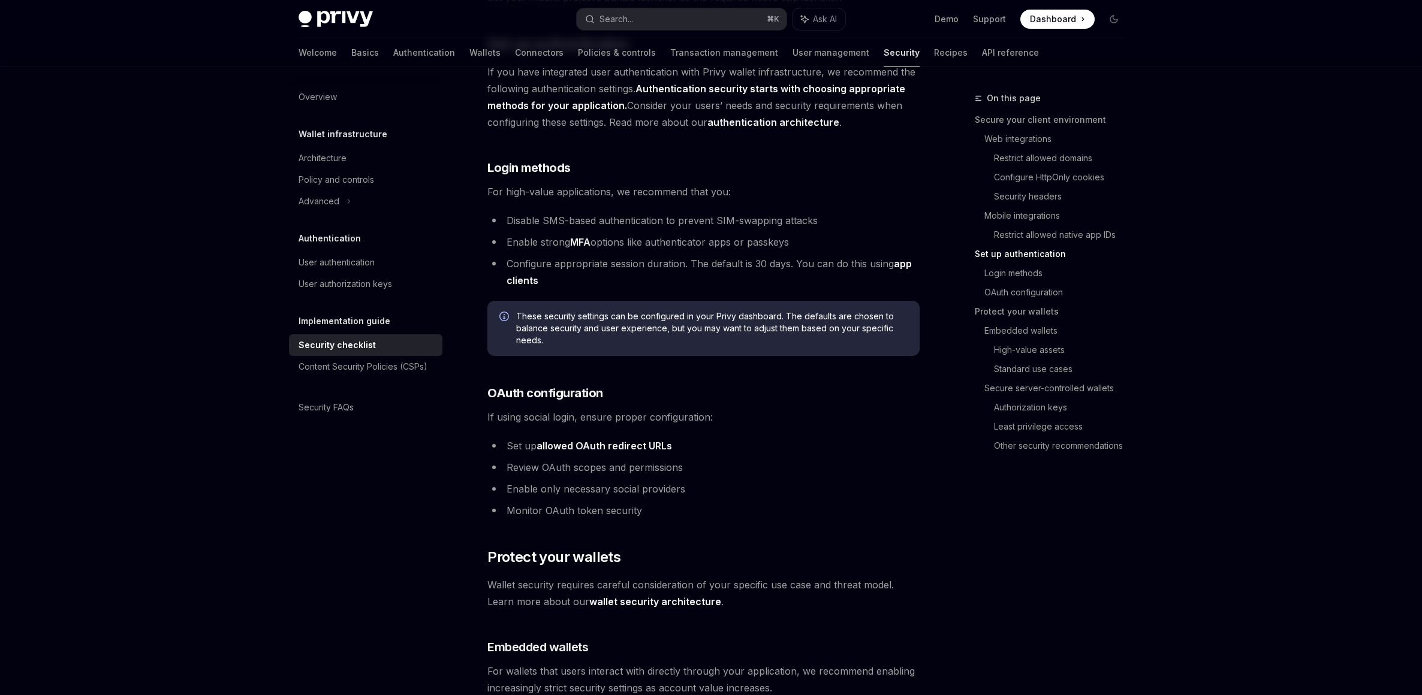
click at [990, 514] on div "On this page Secure your client environment Web integrations Restrict allowed d…" at bounding box center [1042, 393] width 182 height 604
